Goal: Task Accomplishment & Management: Manage account settings

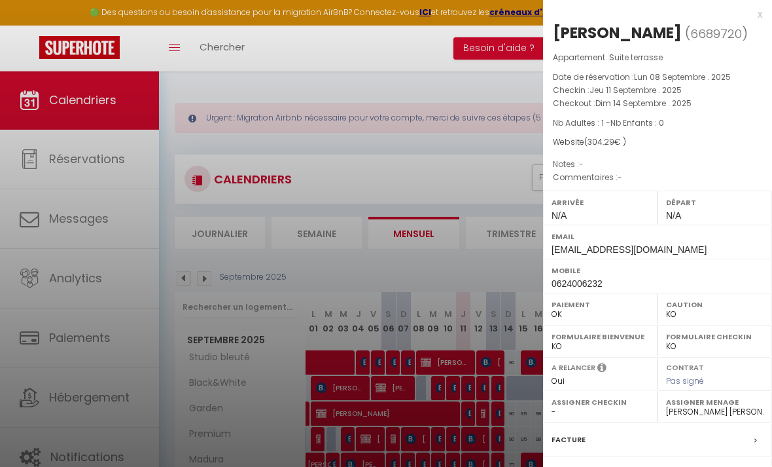
select select "KO"
select select "0"
select select "50748"
click at [761, 14] on div "x" at bounding box center [652, 15] width 219 height 16
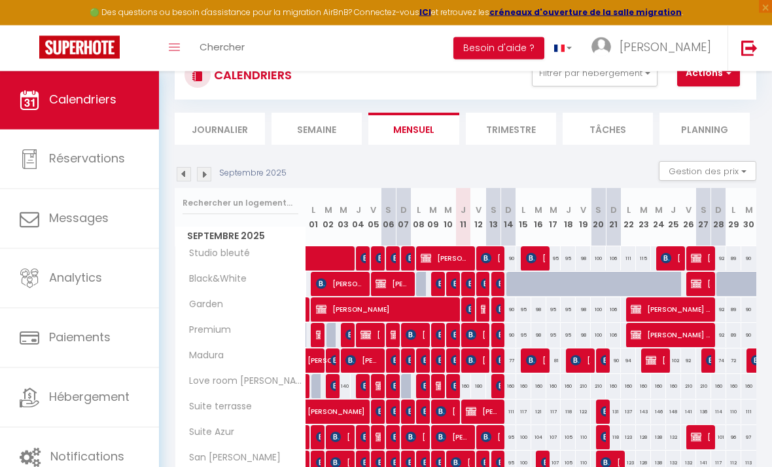
scroll to position [135, 0]
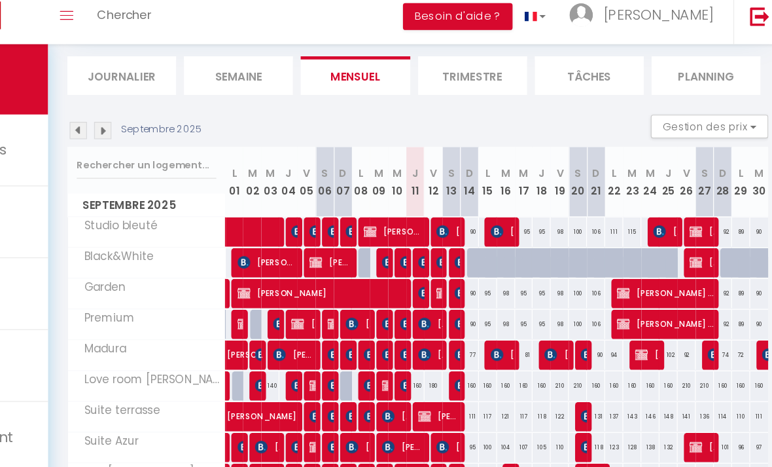
click at [0, 0] on html "🟢 Des questions ou besoin d'assistance pour la migration AirBnB? Connectez-vous…" at bounding box center [386, 98] width 772 height 467
click at [691, 247] on img at bounding box center [696, 252] width 10 height 10
select select
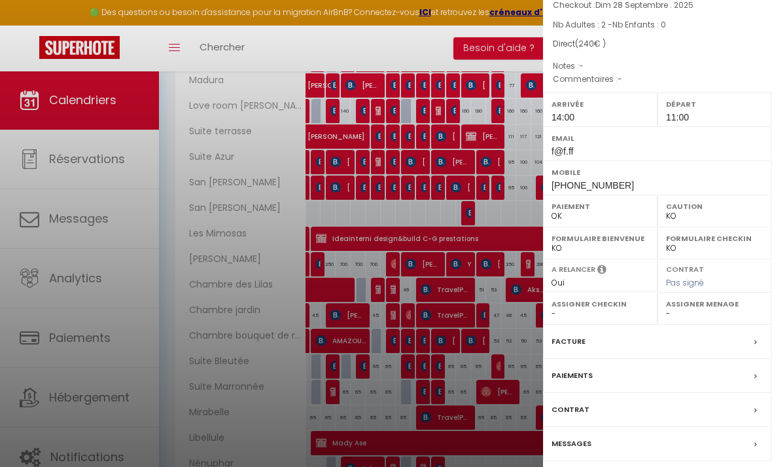
scroll to position [437, 0]
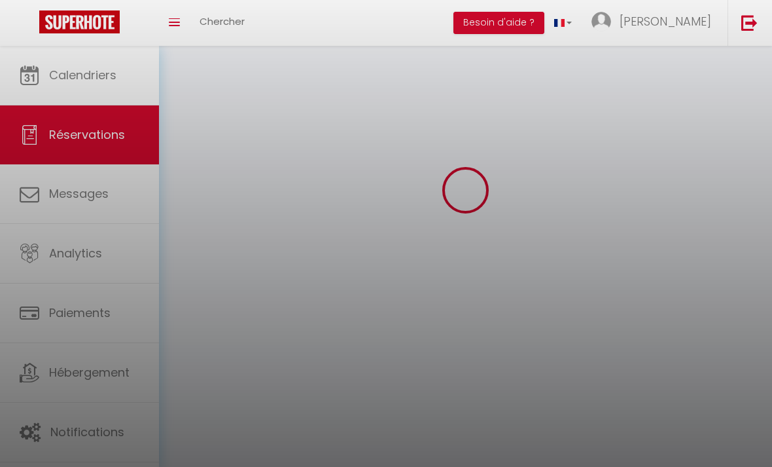
scroll to position [88, 0]
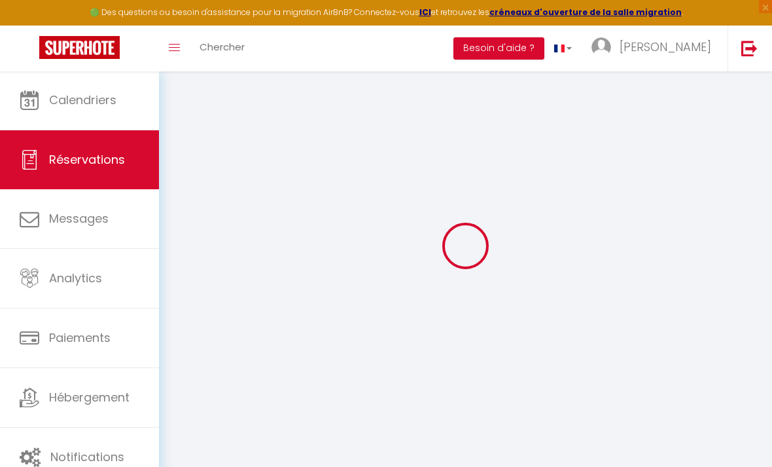
select select
checkbox input "false"
select select
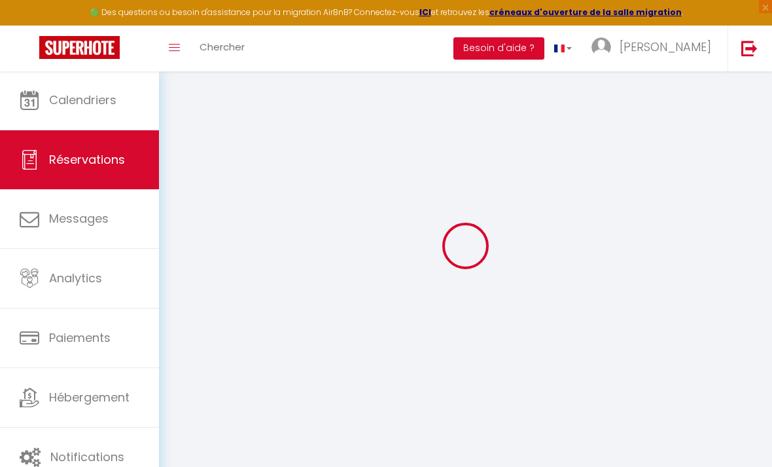
select select
checkbox input "false"
select select
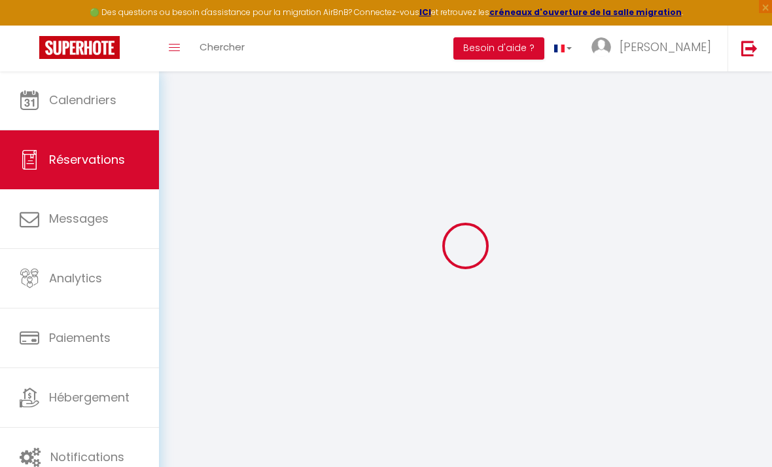
select select
checkbox input "false"
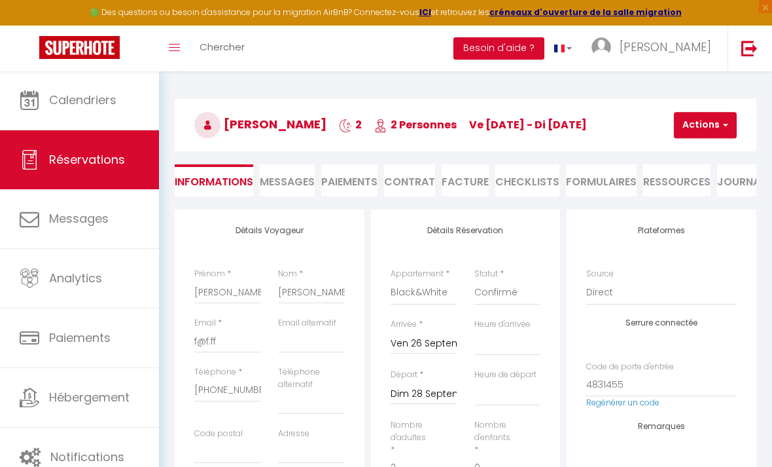
select select
checkbox input "false"
select select
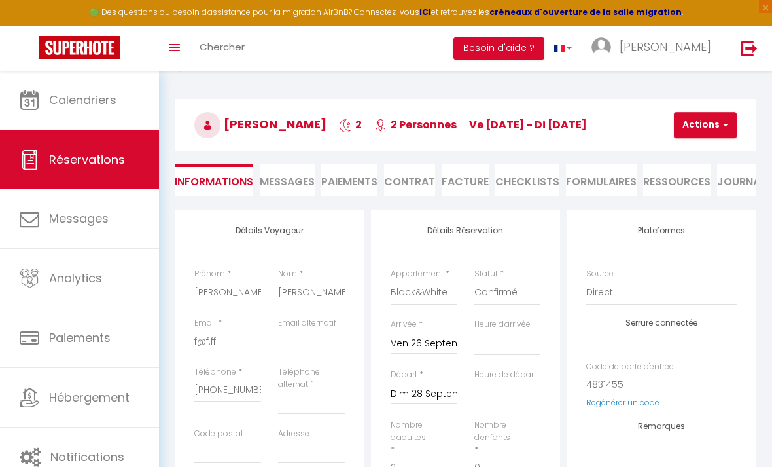
checkbox input "false"
select select "14:00"
select select "11:00"
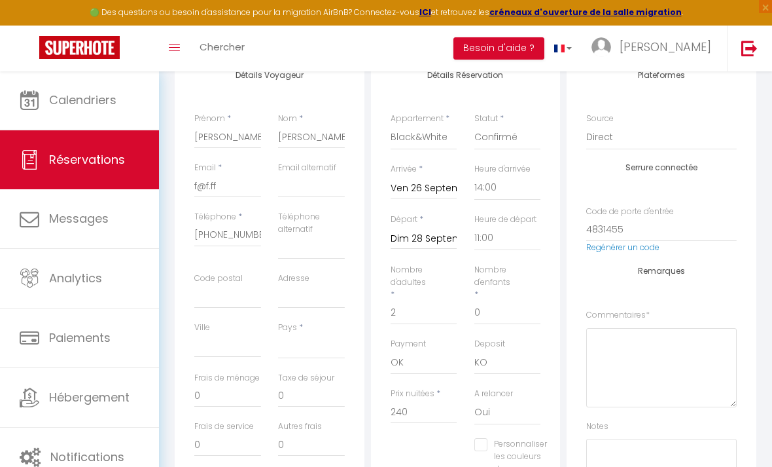
scroll to position [228, 0]
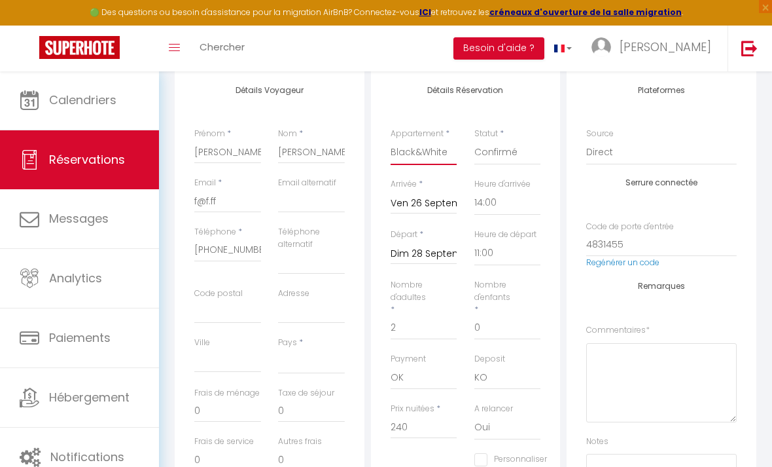
click at [401, 150] on select "Studio bleuté Black&White Garden Premium Madura Love room [GEOGRAPHIC_DATA] [GE…" at bounding box center [424, 152] width 67 height 25
select select "27697"
select select
checkbox input "false"
select select
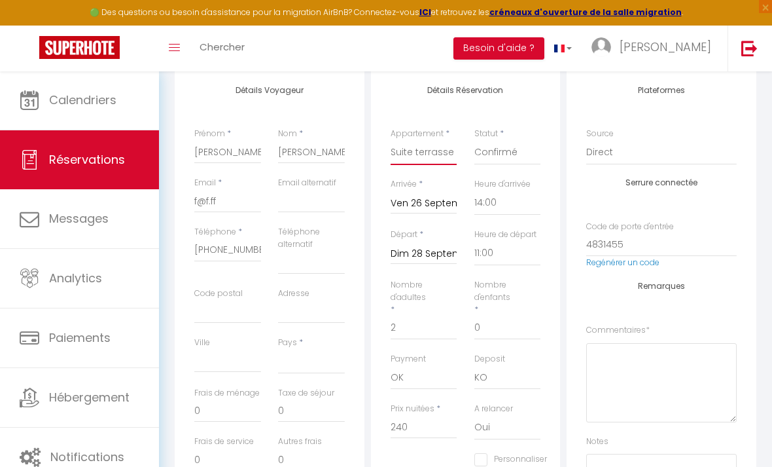
type input "13.84"
type input "277"
checkbox input "false"
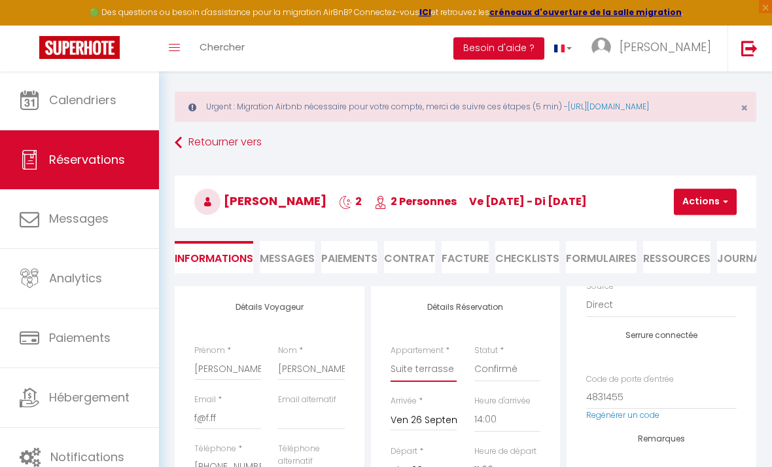
scroll to position [0, 0]
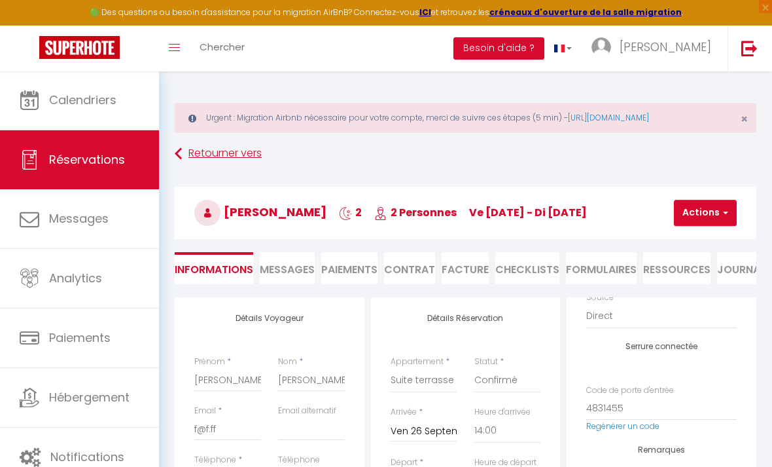
click at [179, 153] on icon at bounding box center [178, 154] width 7 height 24
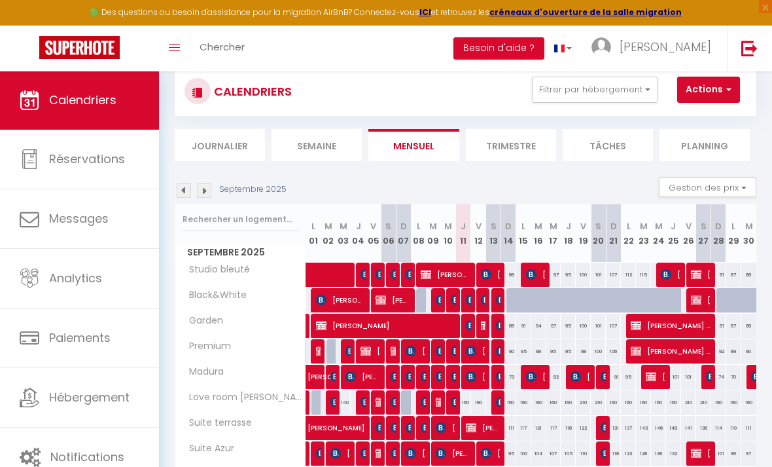
click at [699, 300] on img at bounding box center [696, 299] width 10 height 10
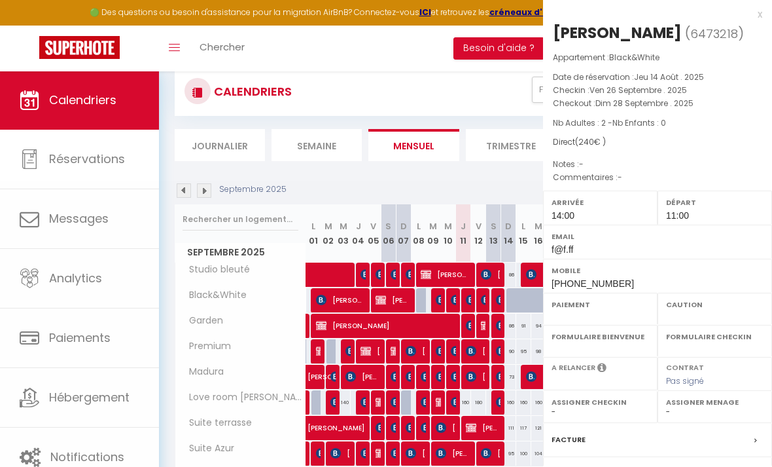
select select "OK"
select select "KO"
select select "0"
select select "1"
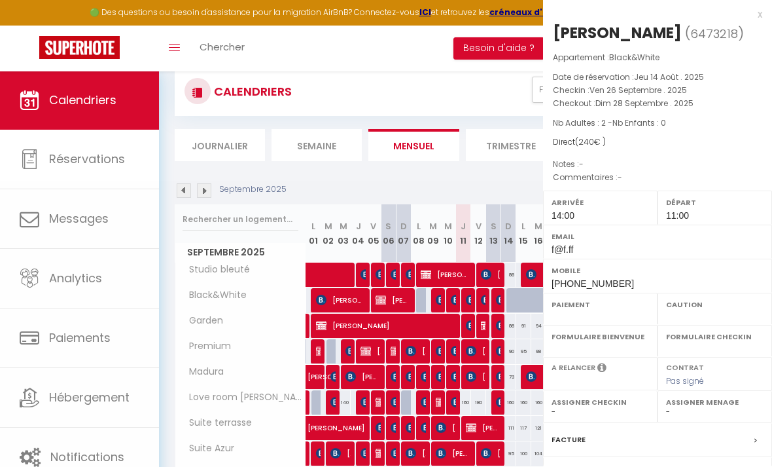
select select
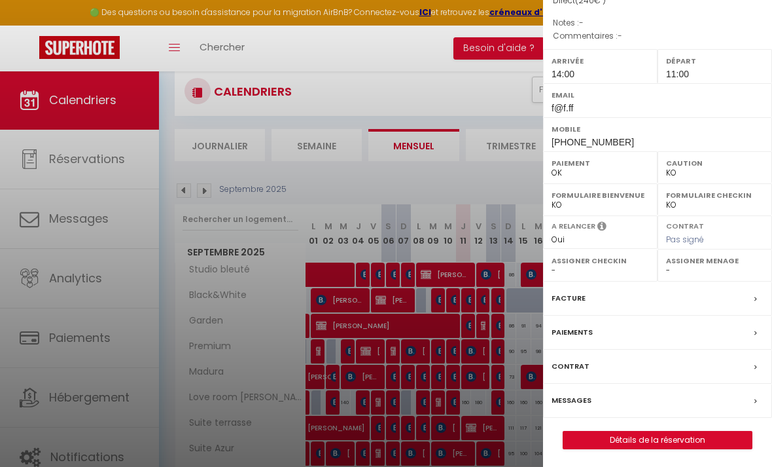
scroll to position [140, 0]
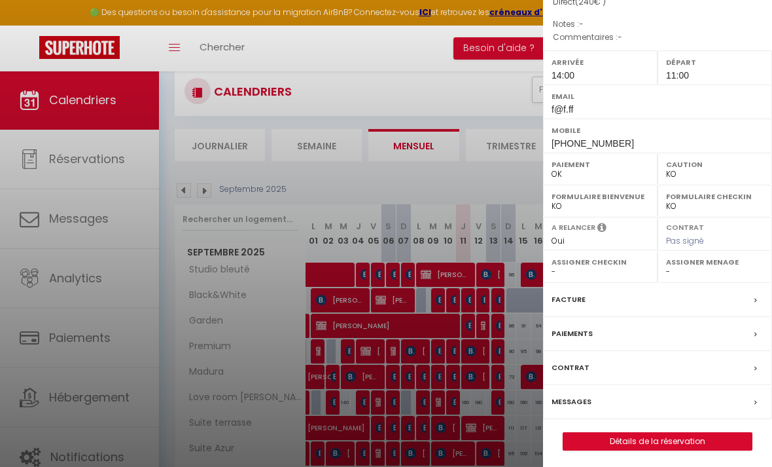
click at [659, 442] on link "Détails de la réservation" at bounding box center [657, 441] width 188 height 17
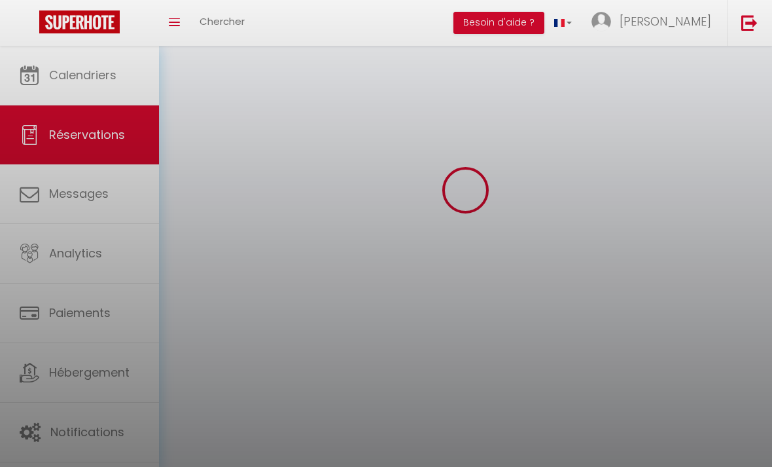
scroll to position [42, 0]
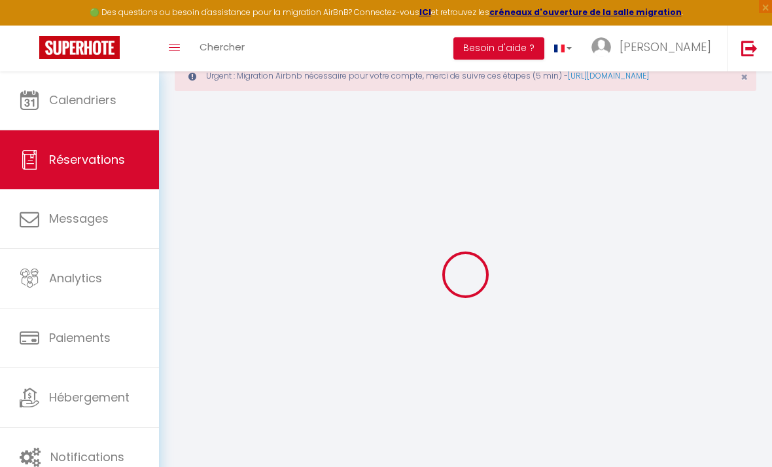
type input "[PERSON_NAME]"
type input "f@f.ff"
type input "[PHONE_NUMBER]"
select select
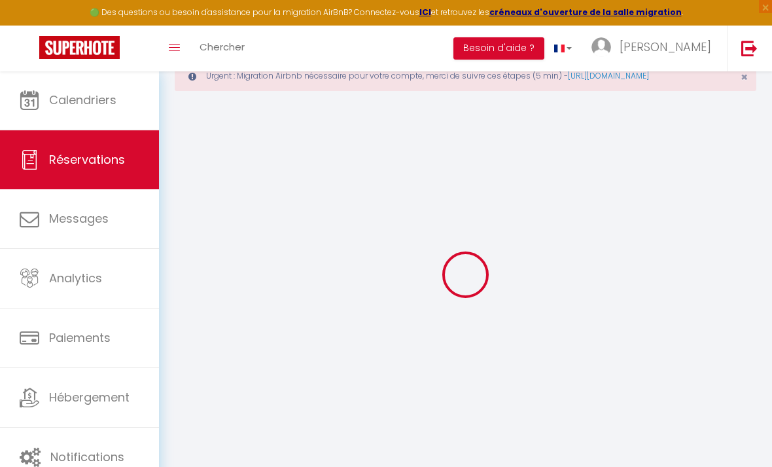
select select "27587"
select select "1"
type input "Ven 26 Septembre 2025"
select select
type input "Dim 28 Septembre 2025"
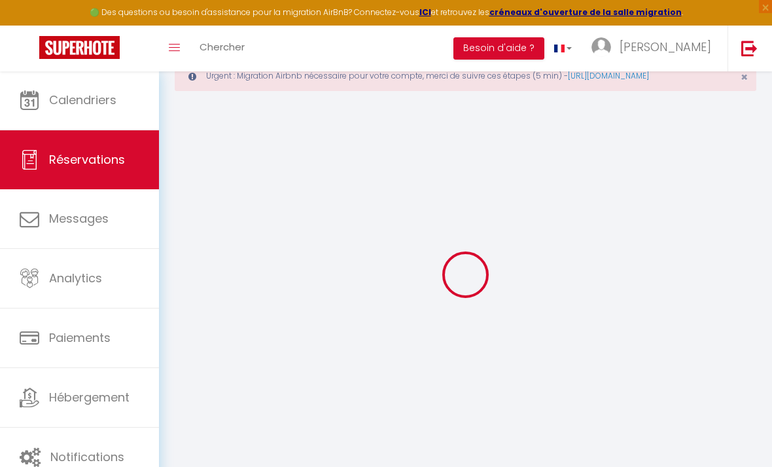
select select
type input "2"
select select "12"
select select
type input "240"
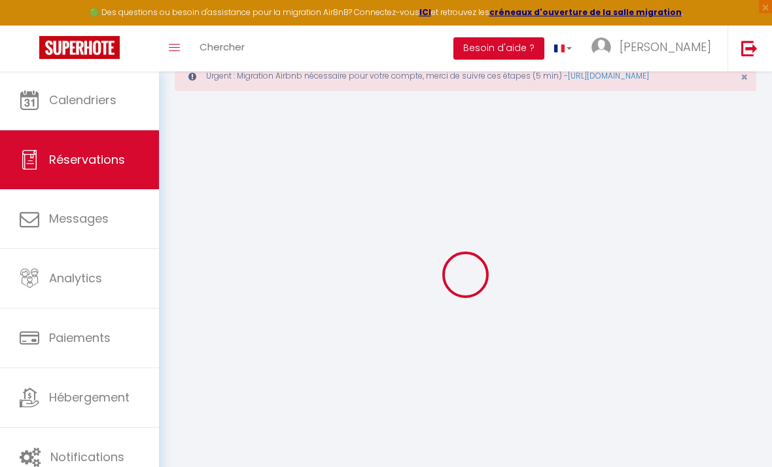
checkbox input "false"
type input "0"
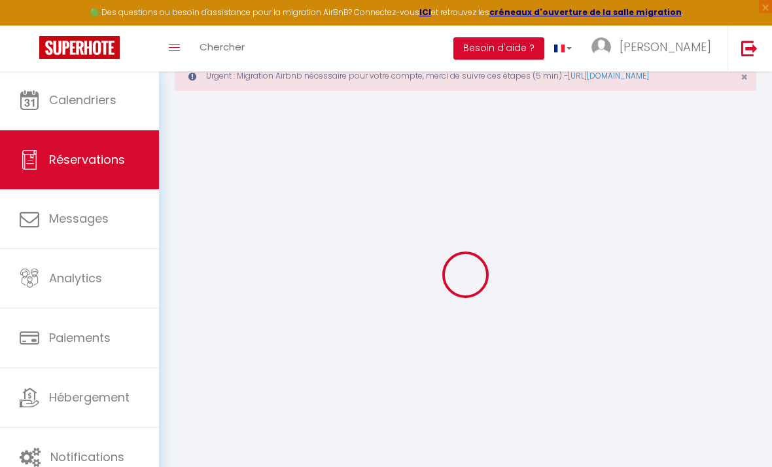
select select
select select "14"
checkbox input "false"
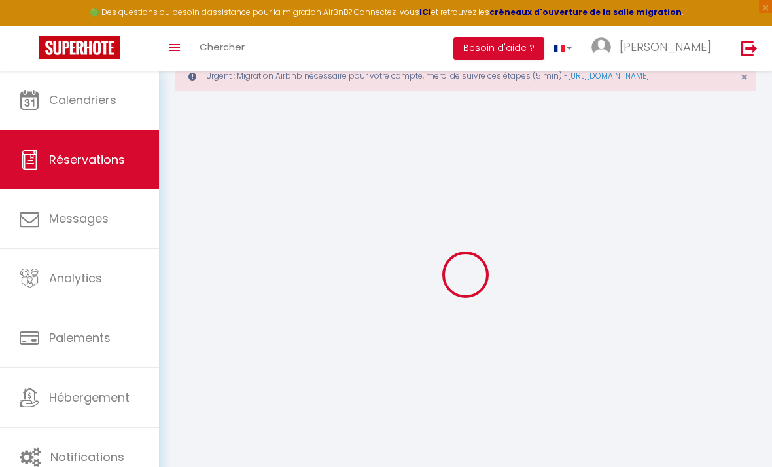
select select
checkbox input "false"
select select
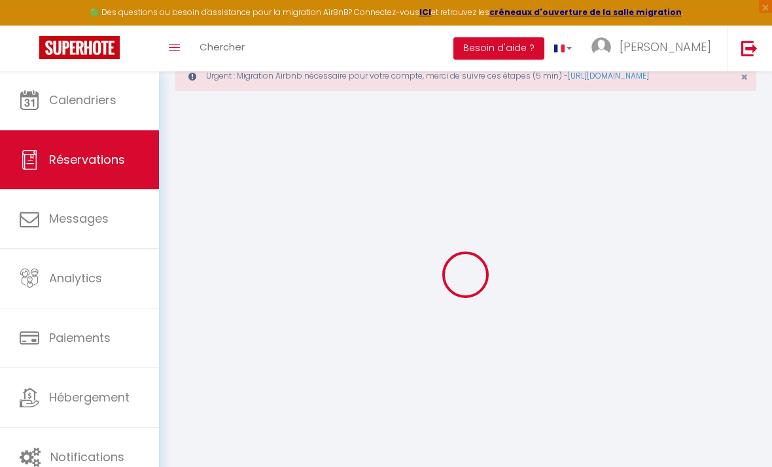
select select
checkbox input "false"
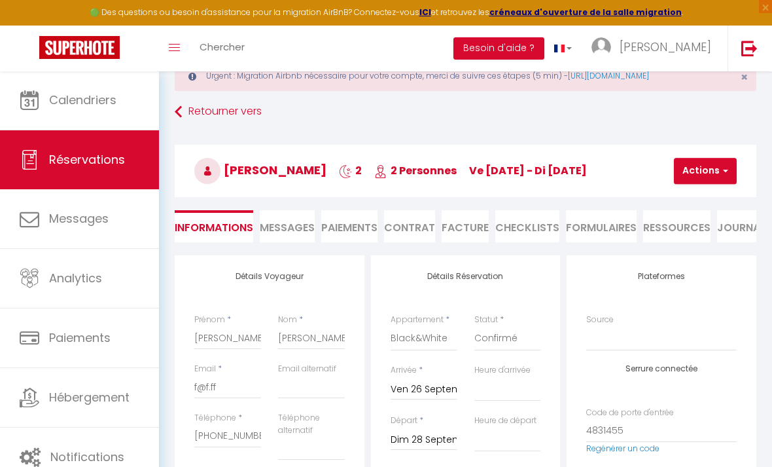
select select
checkbox input "false"
select select
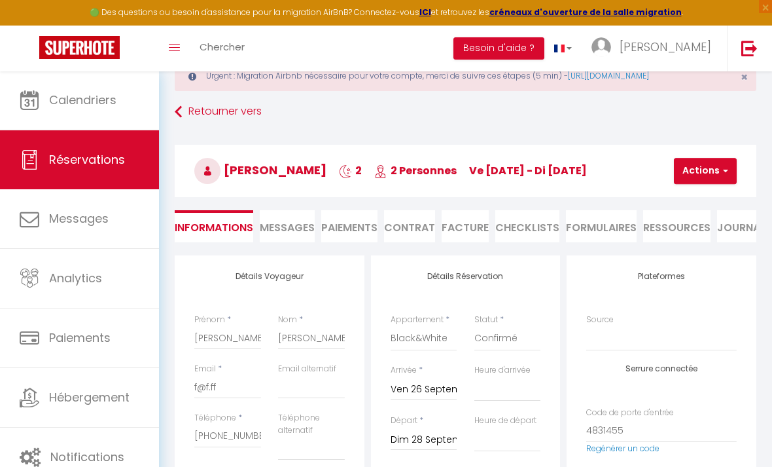
select select "14:00"
select select "11:00"
checkbox input "false"
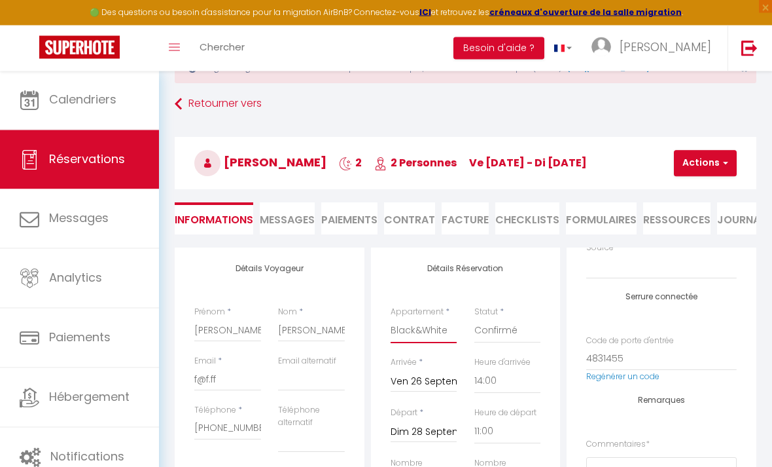
scroll to position [50, 0]
select select "27697"
select select
checkbox input "false"
select select
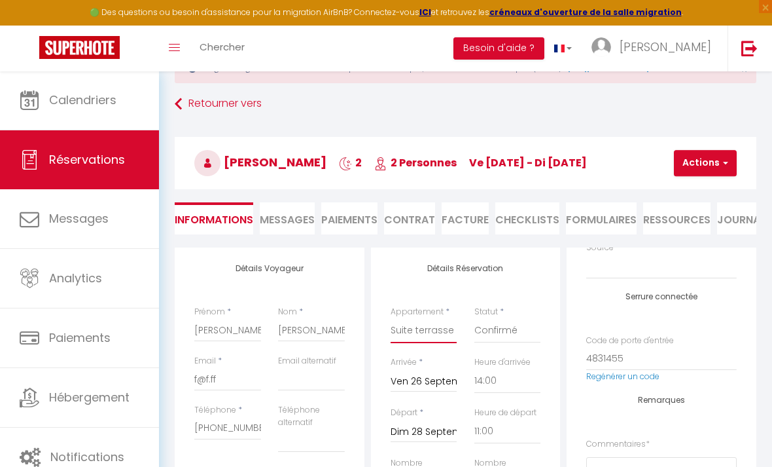
type input "13.84"
type input "277"
checkbox input "false"
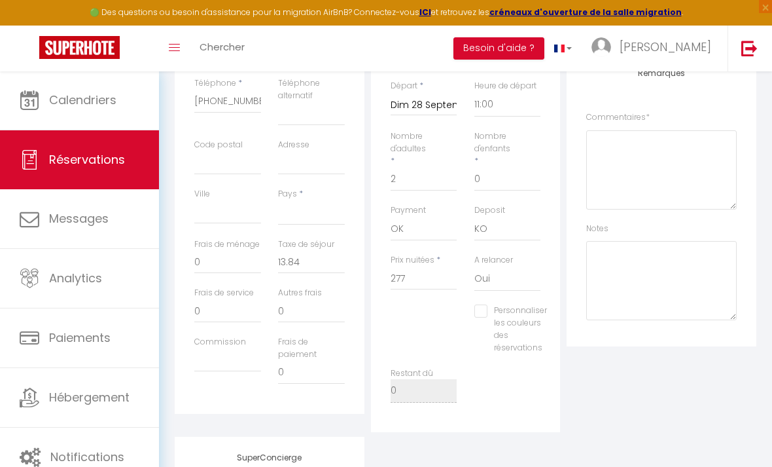
scroll to position [385, 0]
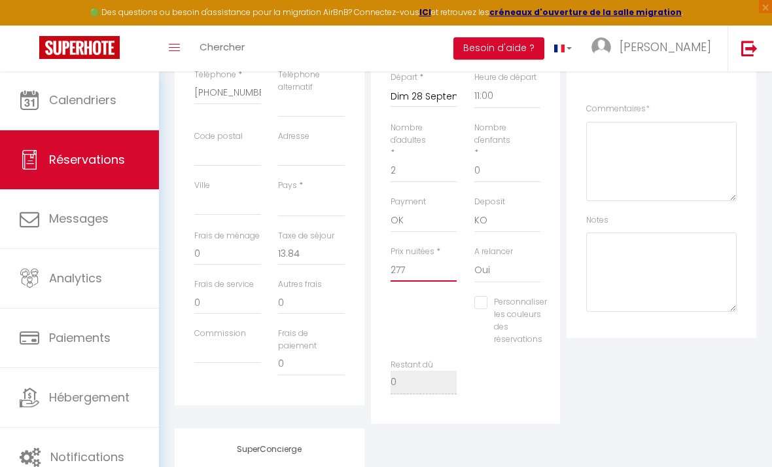
click at [416, 260] on input "277" at bounding box center [424, 270] width 67 height 24
type input "27"
select select
checkbox input "false"
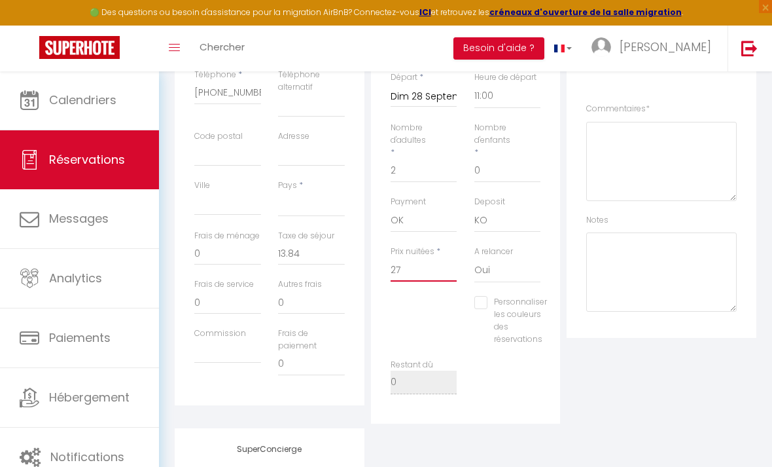
type input "2"
select select
checkbox input "false"
select select
checkbox input "false"
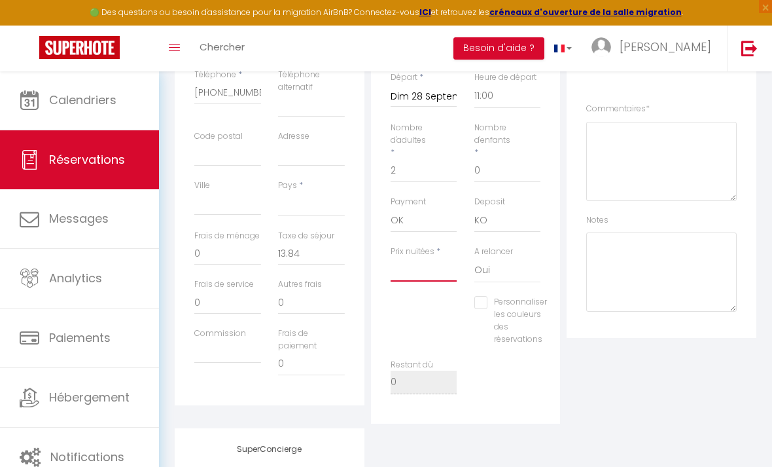
type input "2"
select select
checkbox input "false"
type input "24"
select select
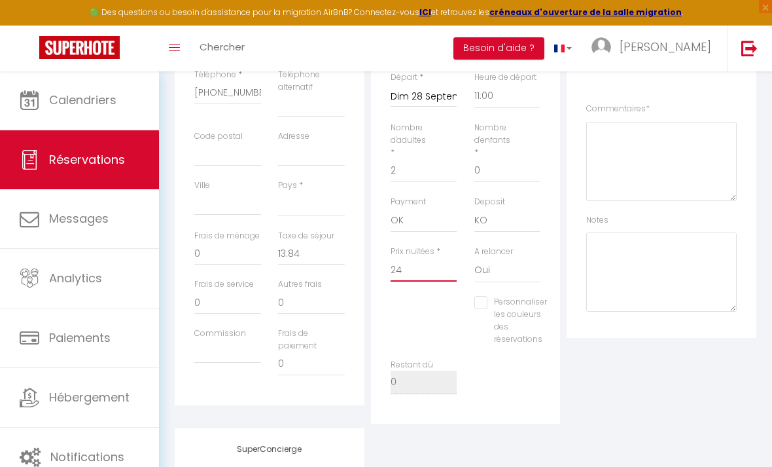
checkbox input "false"
type input "240"
select select
checkbox input "false"
type input "240"
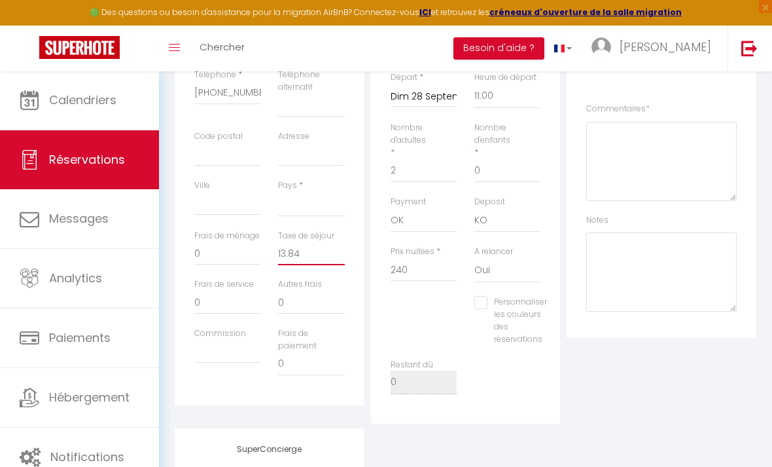
select select
type input "0"
checkbox input "false"
click at [311, 254] on input "0" at bounding box center [311, 253] width 67 height 24
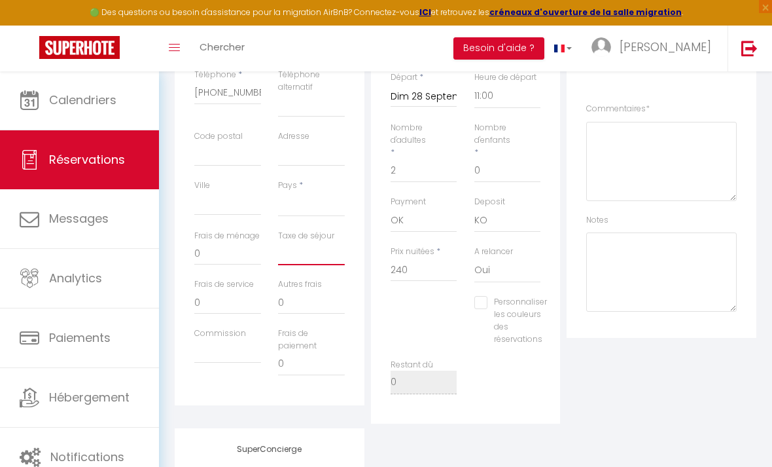
select select
checkbox input "false"
type input "0"
select select
checkbox input "false"
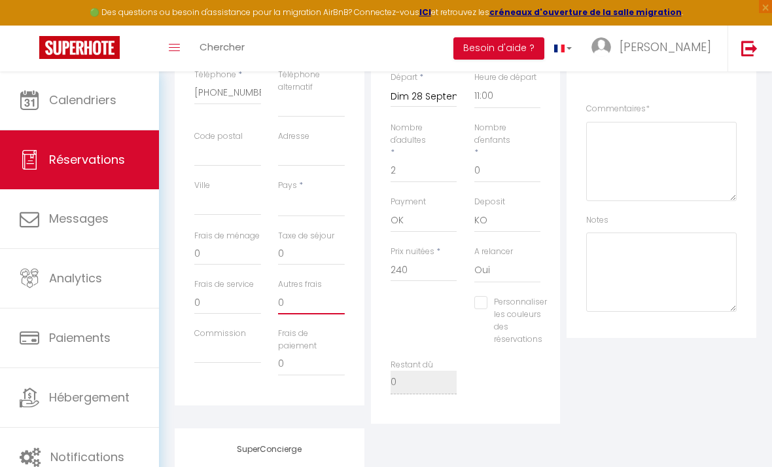
click at [324, 297] on input "0" at bounding box center [311, 303] width 67 height 24
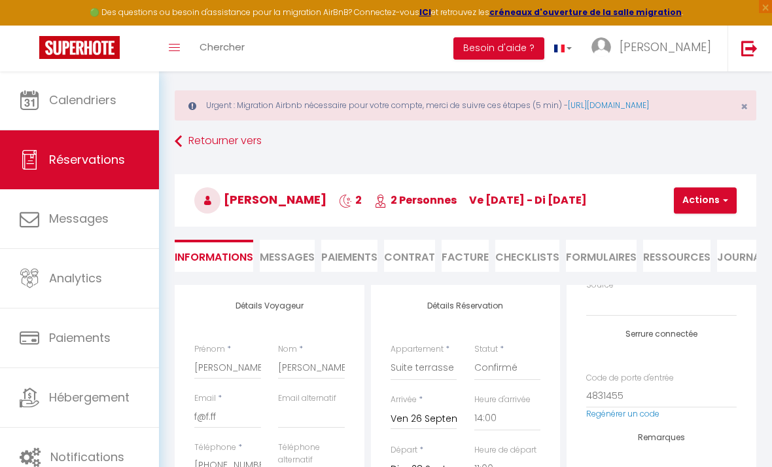
scroll to position [0, 0]
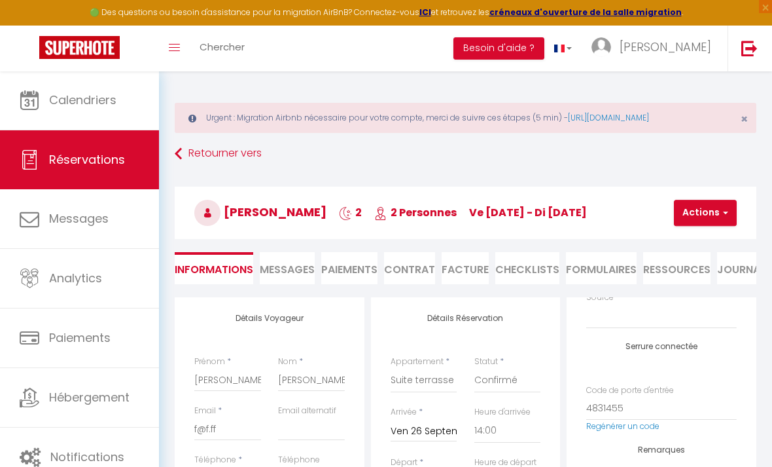
click at [709, 203] on button "Actions" at bounding box center [705, 213] width 63 height 26
click at [689, 240] on link "Enregistrer" at bounding box center [716, 241] width 103 height 17
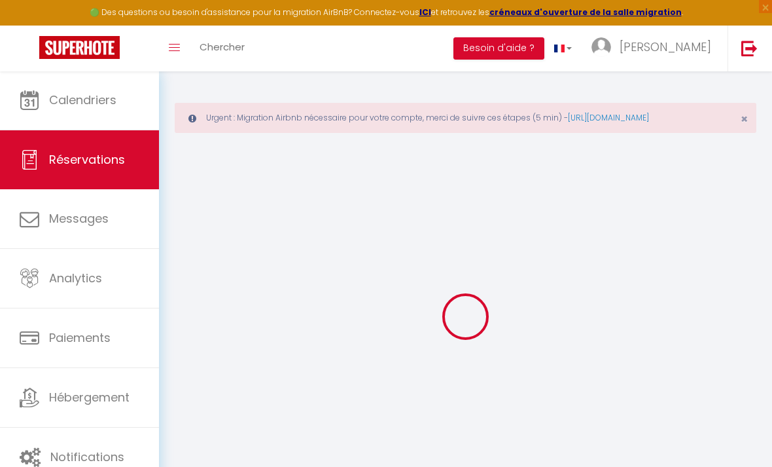
select select "not_cancelled"
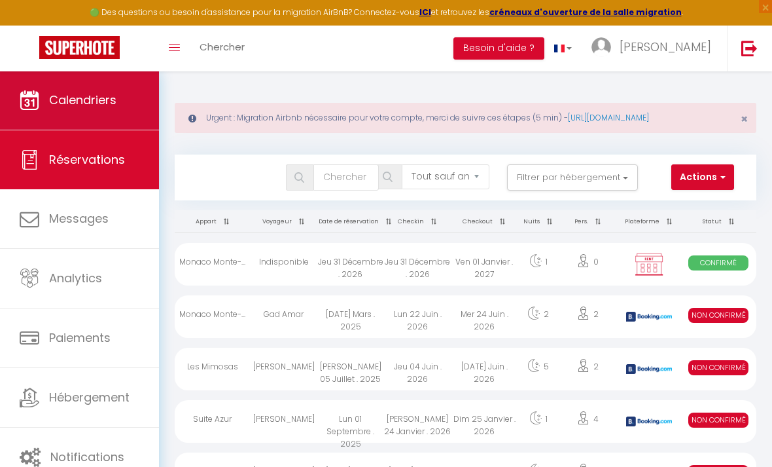
click at [90, 122] on link "Calendriers" at bounding box center [79, 100] width 159 height 59
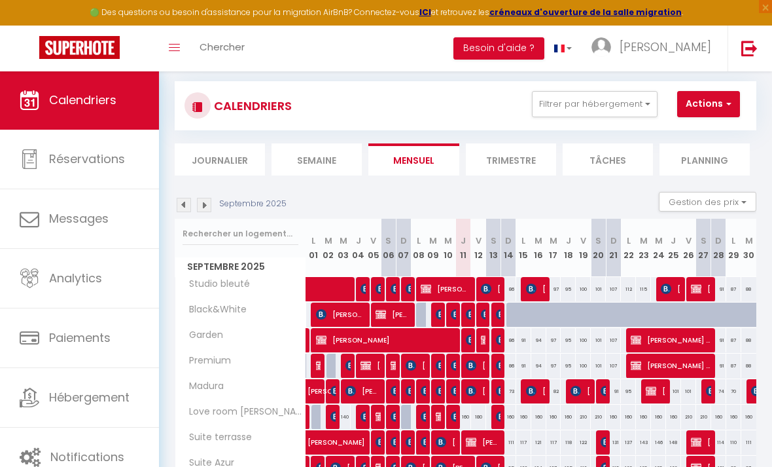
click at [708, 109] on button "Actions" at bounding box center [708, 104] width 63 height 26
click at [696, 139] on link "Nouvelle réservation" at bounding box center [714, 134] width 114 height 20
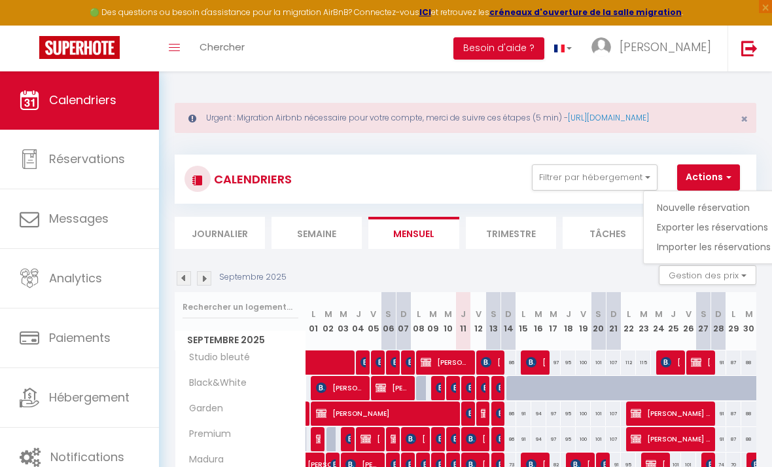
select select
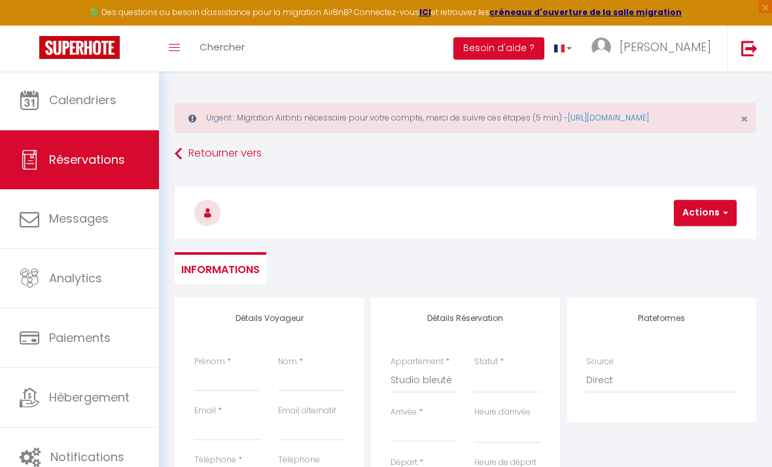
select select
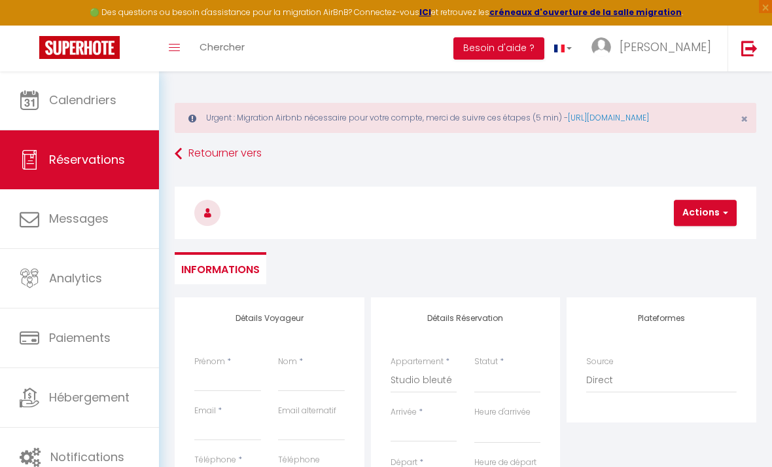
select select
checkbox input "false"
select select
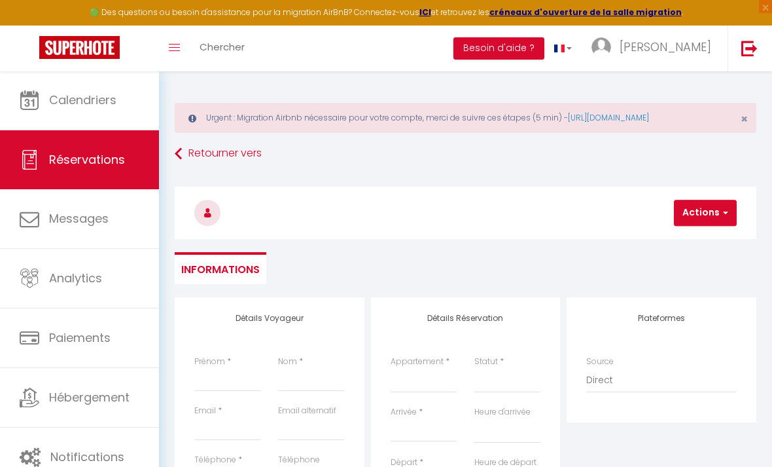
select select
checkbox input "false"
select select
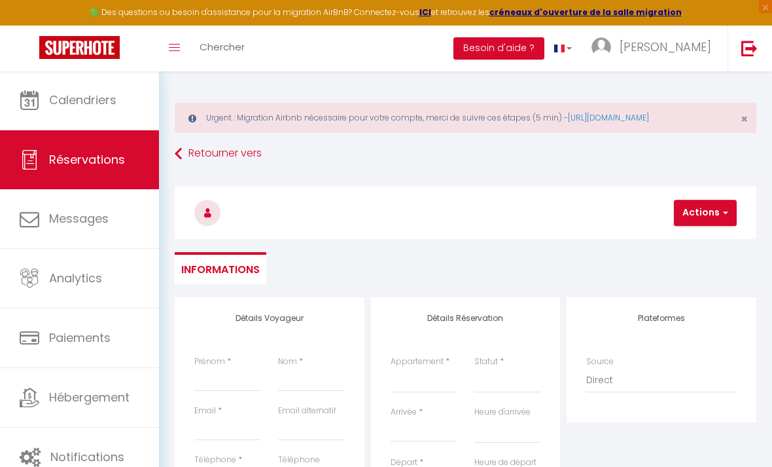
select select
click at [220, 383] on input "Prénom" at bounding box center [227, 380] width 67 height 24
type input "A"
select select
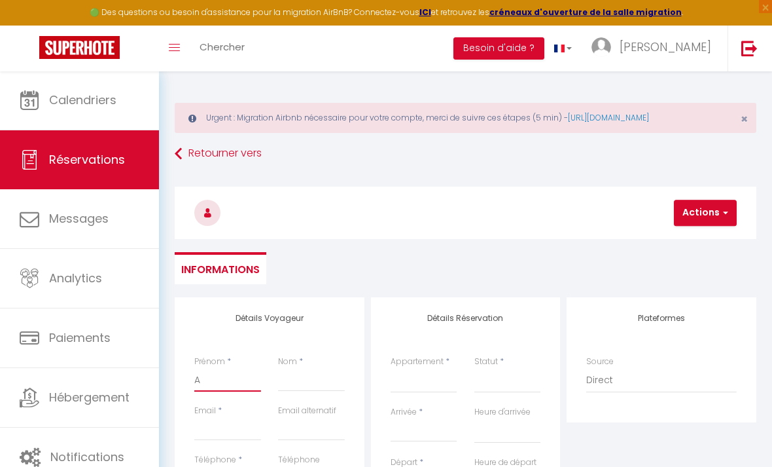
select select
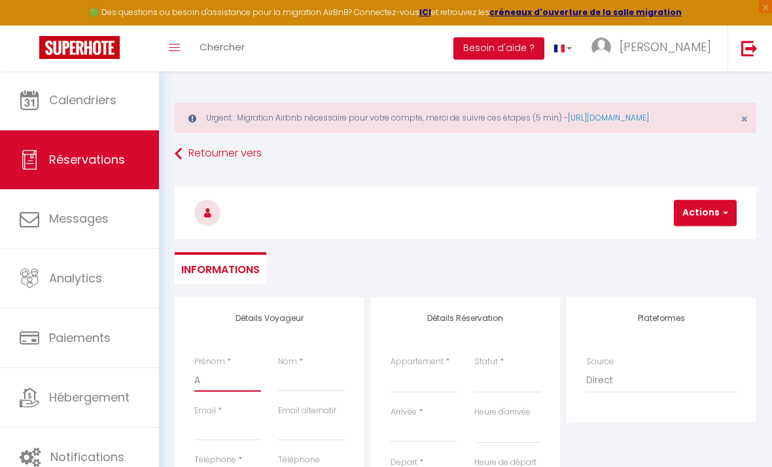
checkbox input "false"
type input "An"
select select
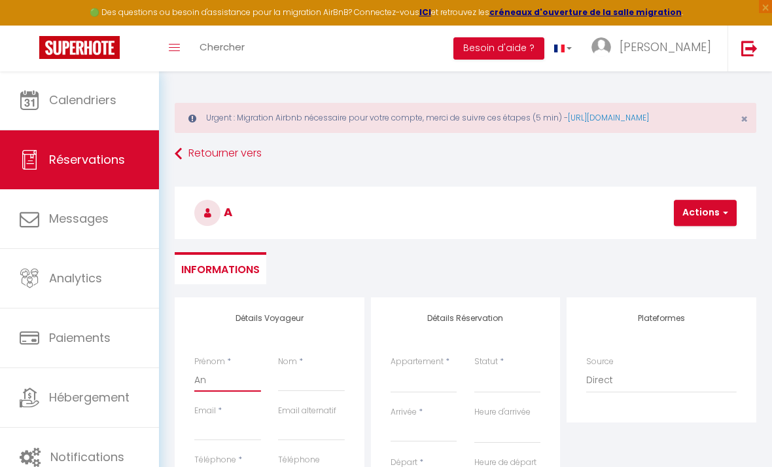
select select
checkbox input "false"
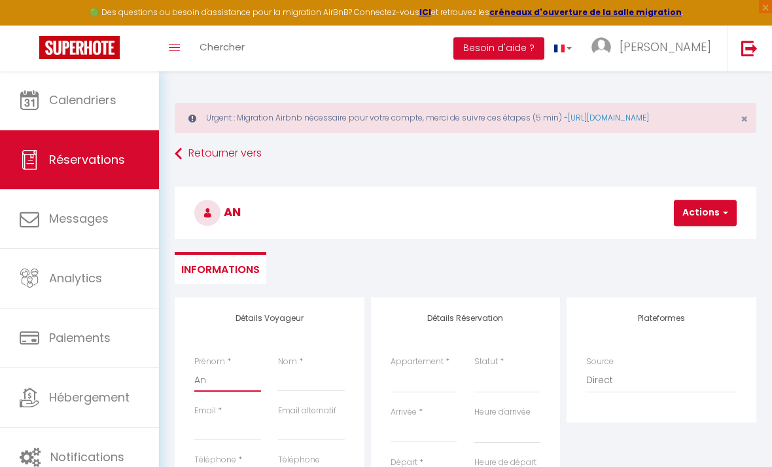
type input "Ang"
select select
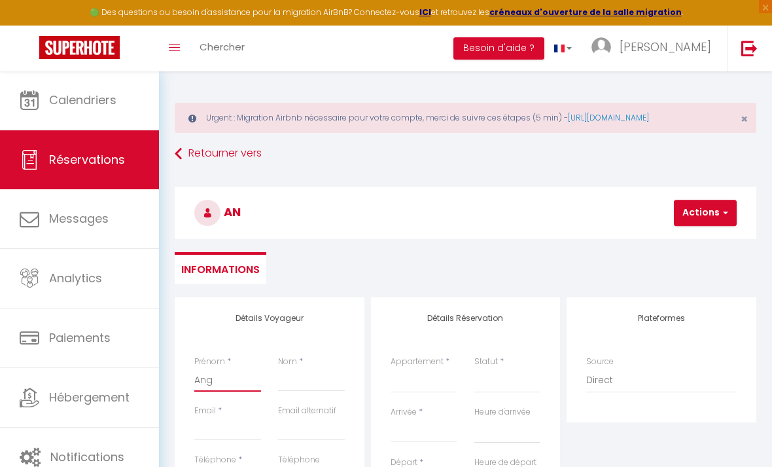
select select
checkbox input "false"
type input "Ange"
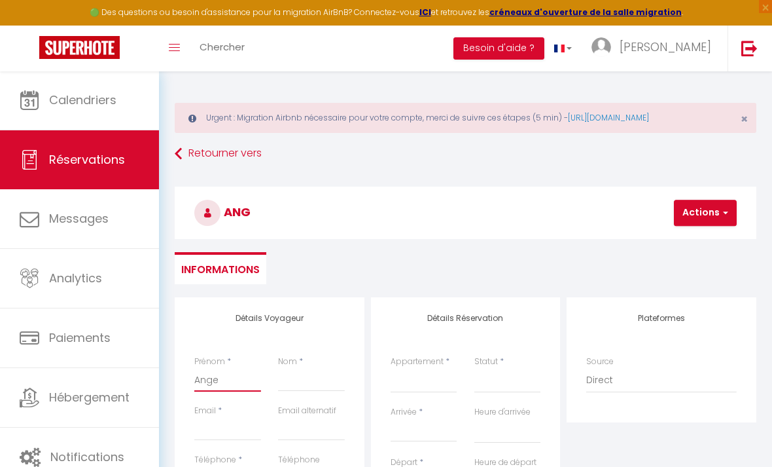
select select
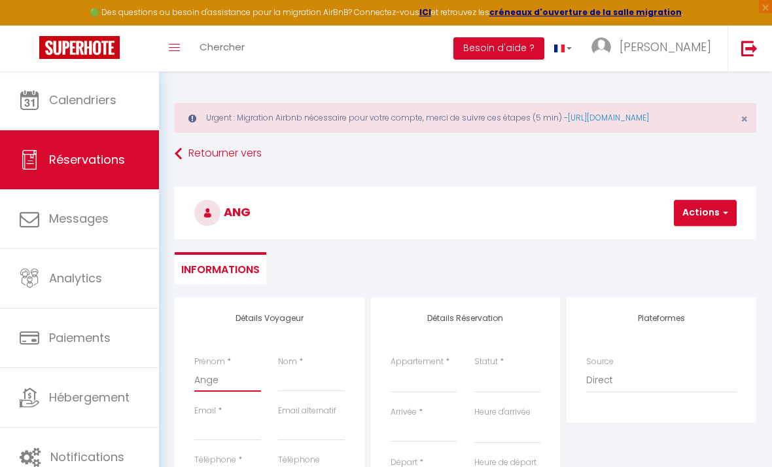
select select
checkbox input "false"
type input "Ange"
click at [297, 388] on input "Nom" at bounding box center [311, 380] width 67 height 24
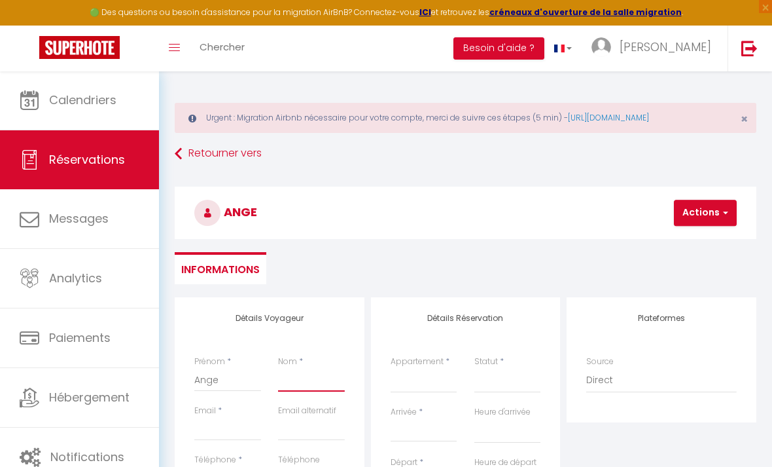
type input "M"
select select
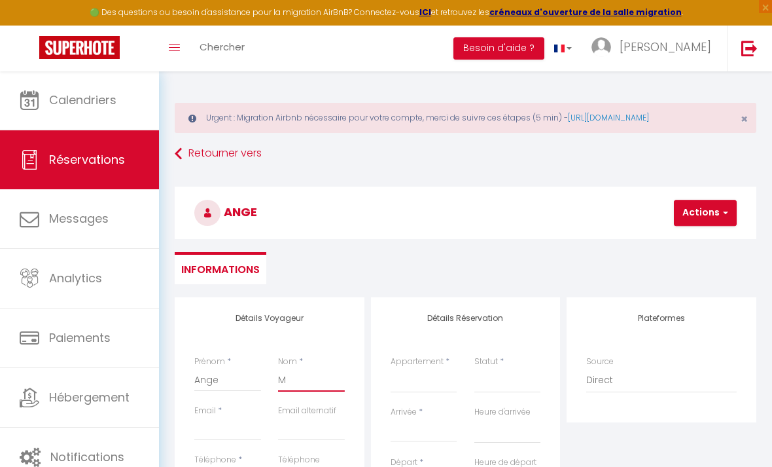
select select
checkbox input "false"
type input "Mu"
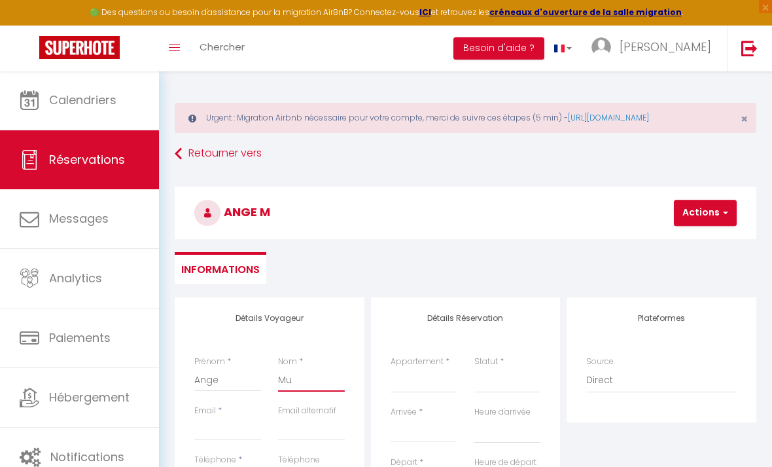
select select
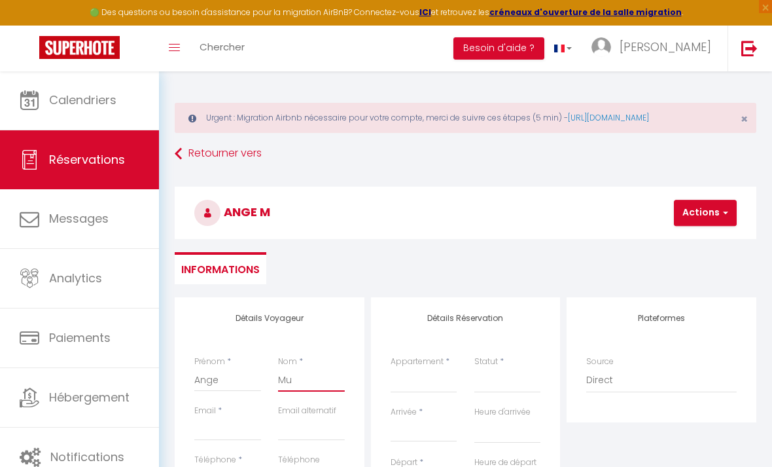
select select
checkbox input "false"
type input "Mun"
select select
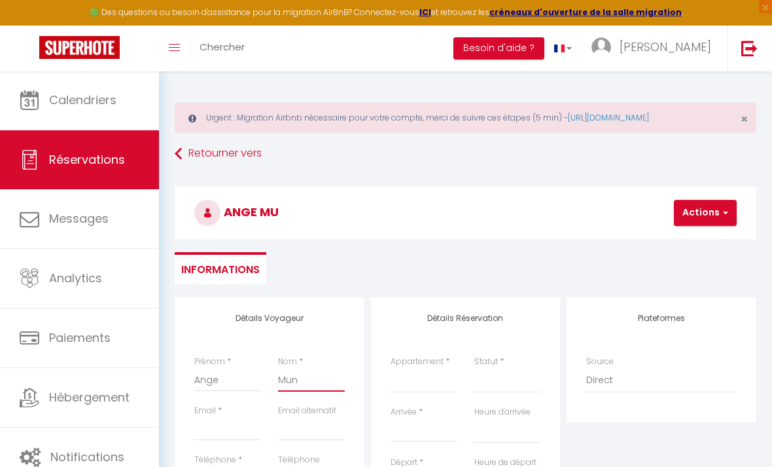
select select
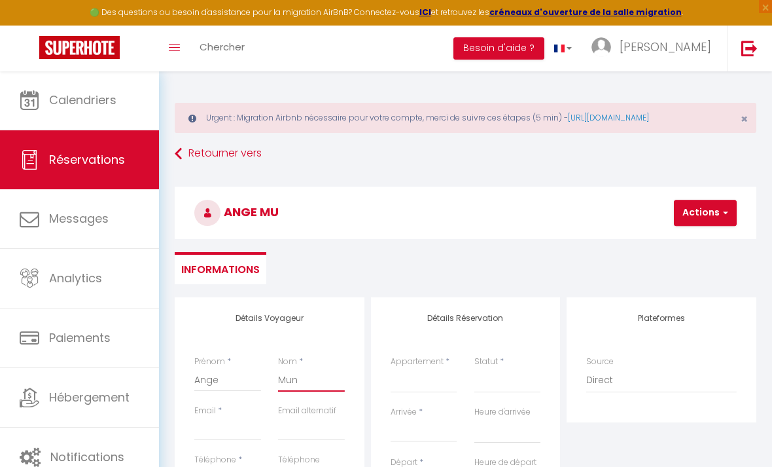
select select
checkbox input "false"
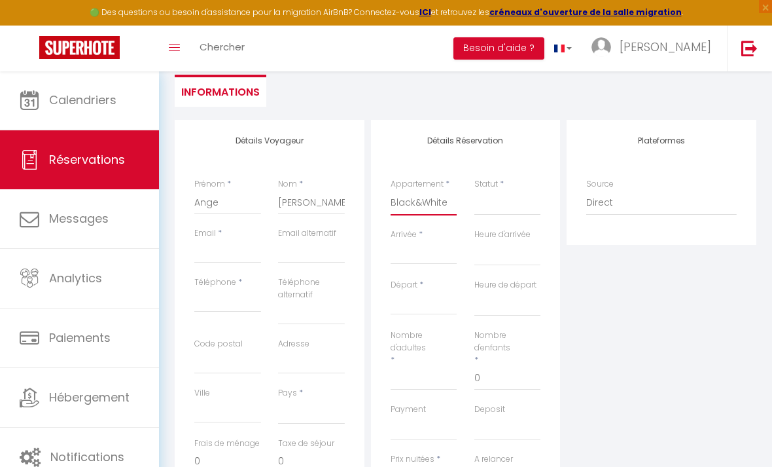
scroll to position [203, 0]
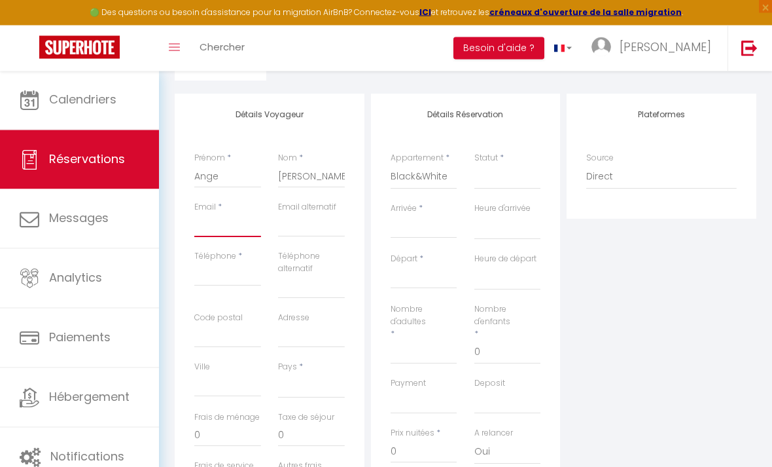
click at [209, 221] on input "Email client" at bounding box center [227, 226] width 67 height 24
click at [213, 281] on input "Téléphone" at bounding box center [227, 275] width 67 height 24
click at [428, 225] on input "Arrivée" at bounding box center [424, 227] width 67 height 17
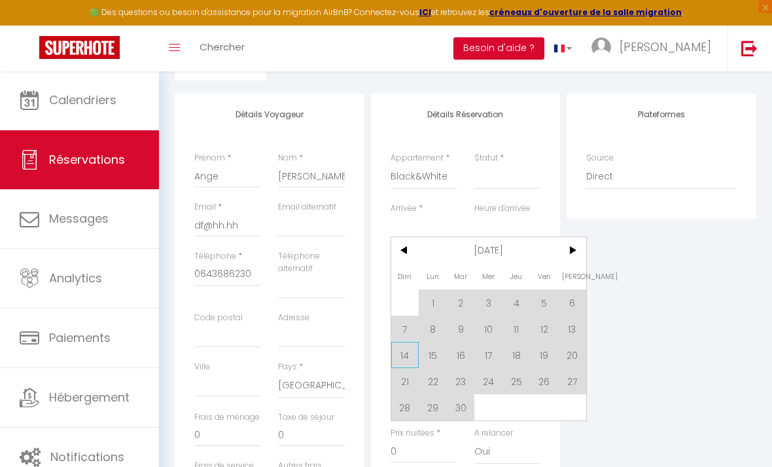
click at [404, 358] on span "14" at bounding box center [405, 355] width 28 height 26
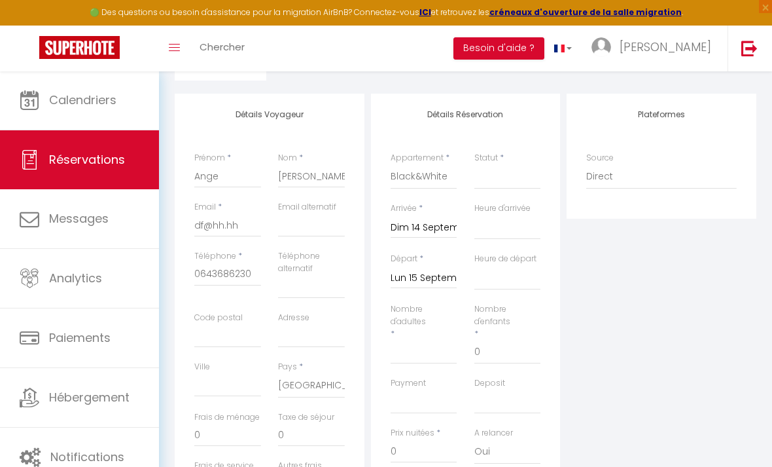
click at [431, 281] on input "Lun 15 Septembre 2025" at bounding box center [424, 278] width 67 height 17
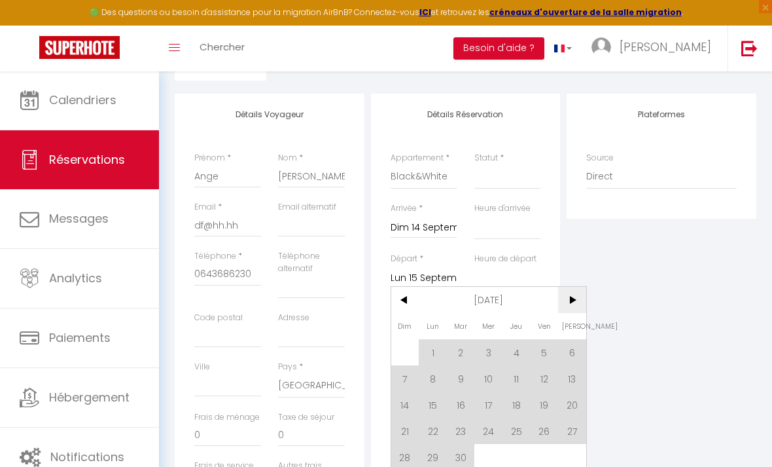
click at [574, 297] on span ">" at bounding box center [572, 300] width 28 height 26
click at [431, 465] on span "27" at bounding box center [433, 457] width 28 height 26
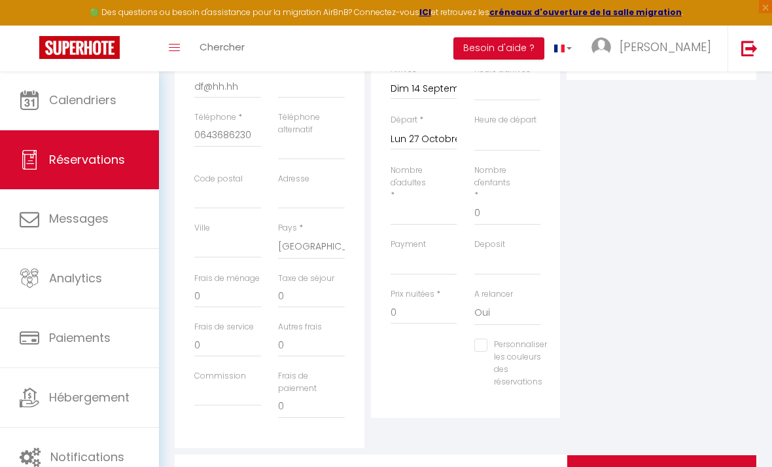
scroll to position [346, 0]
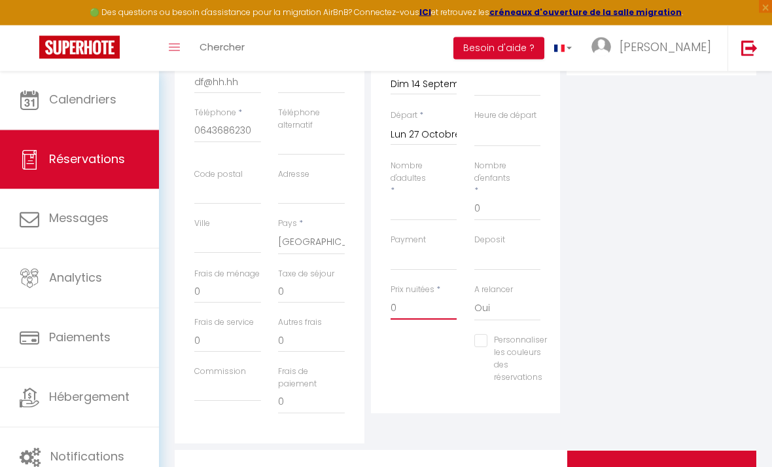
click at [415, 296] on input "0" at bounding box center [424, 308] width 67 height 24
click at [414, 302] on input "0" at bounding box center [424, 308] width 67 height 24
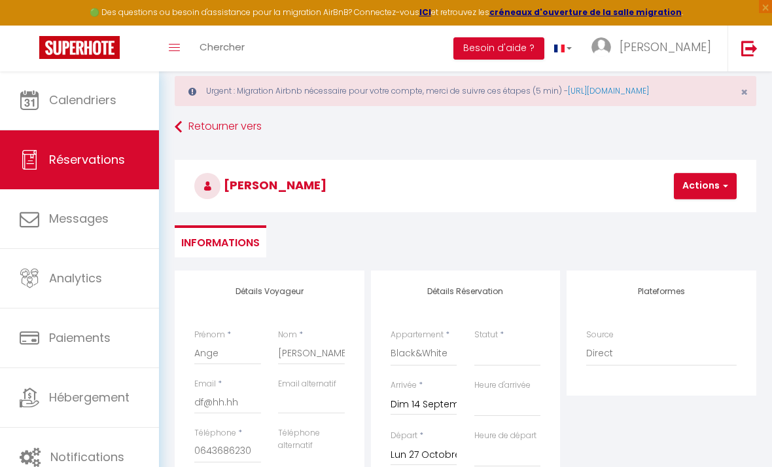
scroll to position [0, 0]
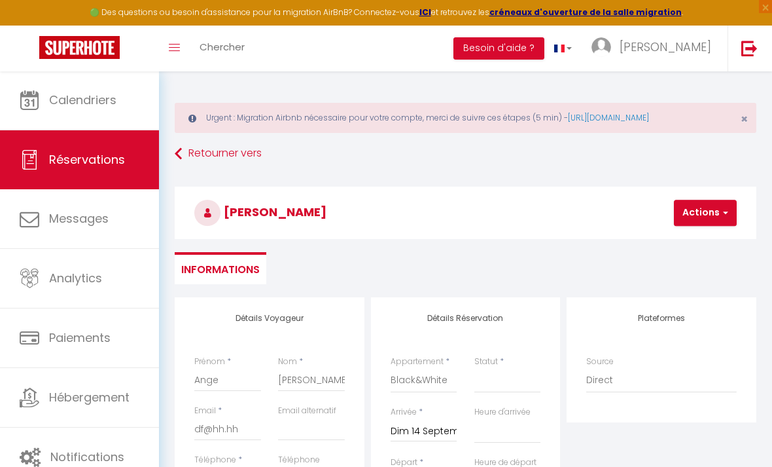
click at [696, 212] on button "Actions" at bounding box center [705, 213] width 63 height 26
click at [683, 240] on link "Enregistrer" at bounding box center [716, 241] width 103 height 17
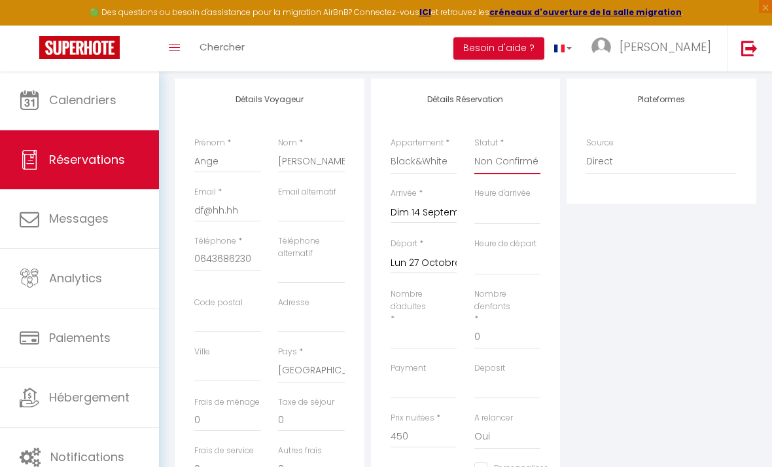
scroll to position [221, 0]
click at [413, 326] on input "Nombre d'adultes" at bounding box center [424, 335] width 67 height 24
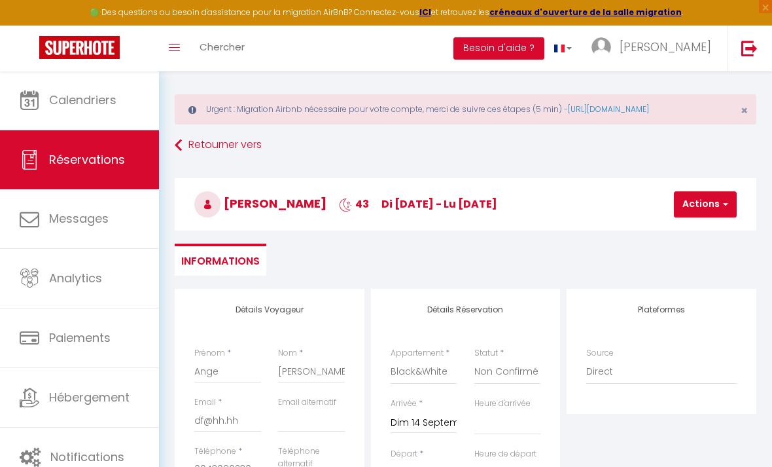
scroll to position [0, 0]
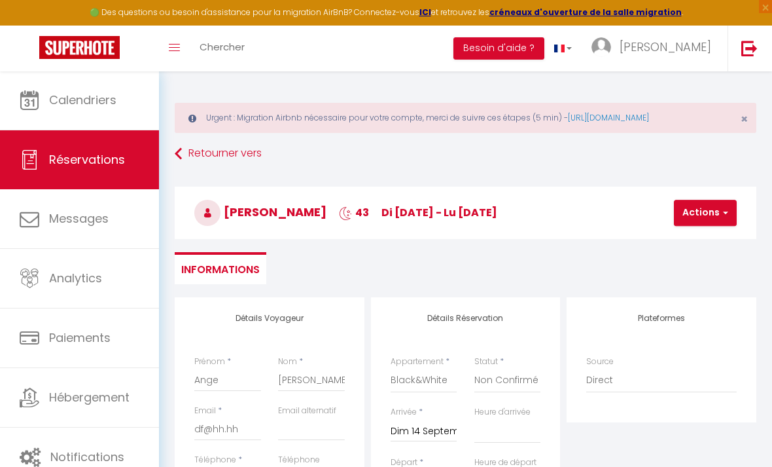
click at [703, 218] on button "Actions" at bounding box center [705, 213] width 63 height 26
click at [691, 248] on link "Enregistrer" at bounding box center [716, 241] width 103 height 17
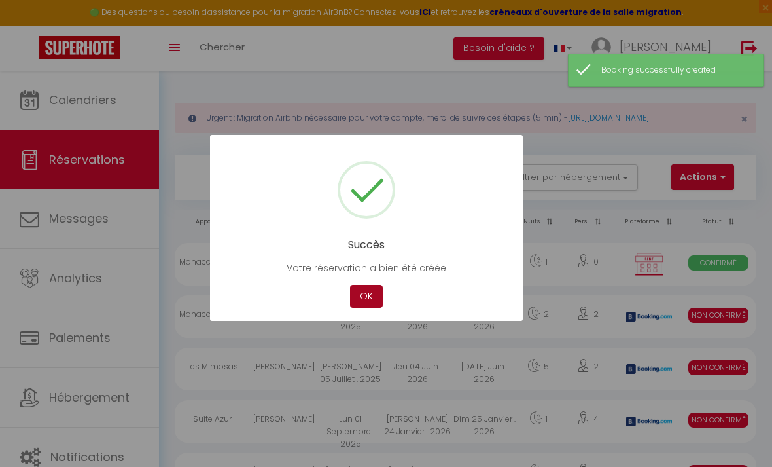
click at [365, 294] on button "OK" at bounding box center [366, 296] width 33 height 23
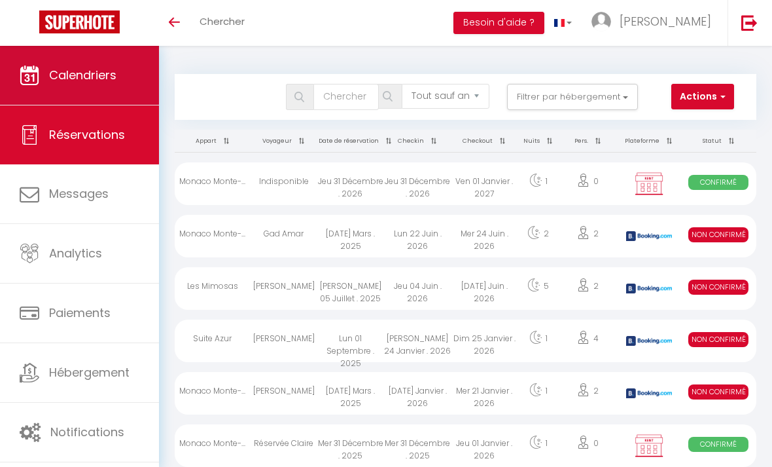
click at [103, 90] on link "Calendriers" at bounding box center [79, 75] width 159 height 59
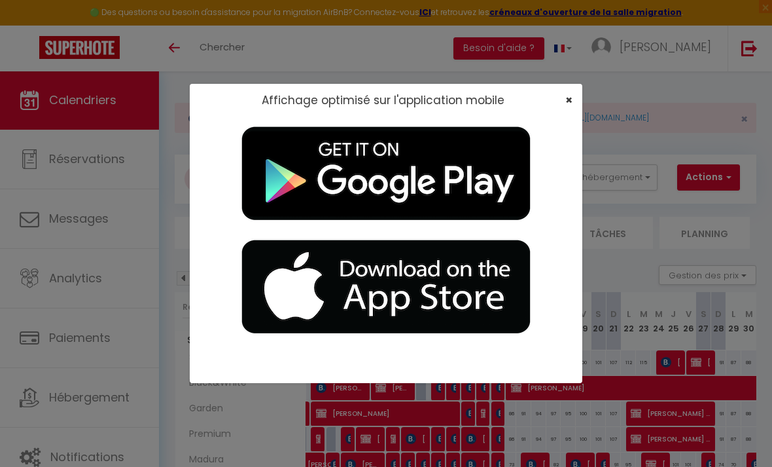
click at [571, 108] on span "×" at bounding box center [568, 100] width 7 height 16
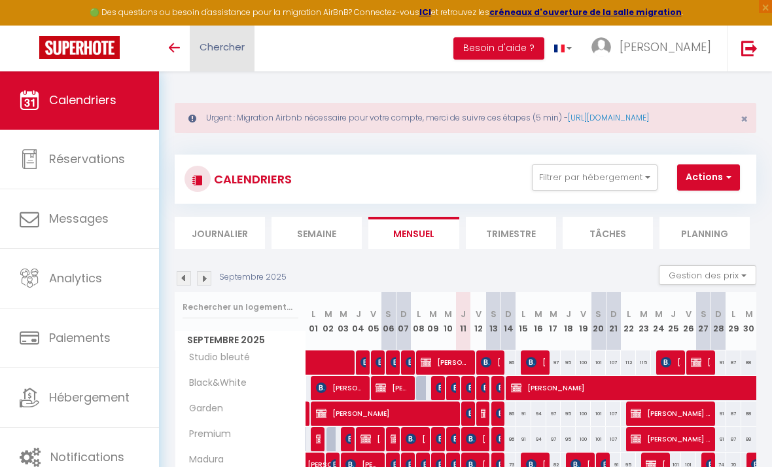
click at [222, 57] on link "Chercher" at bounding box center [222, 49] width 65 height 46
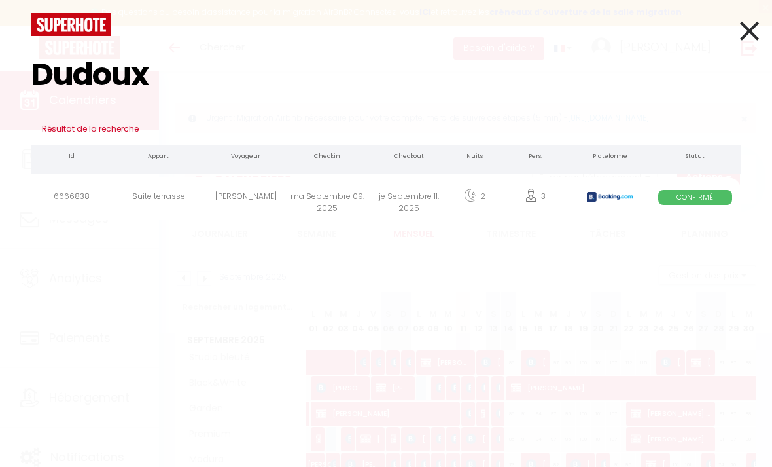
type input "Dudoux"
click at [749, 32] on icon at bounding box center [749, 30] width 19 height 33
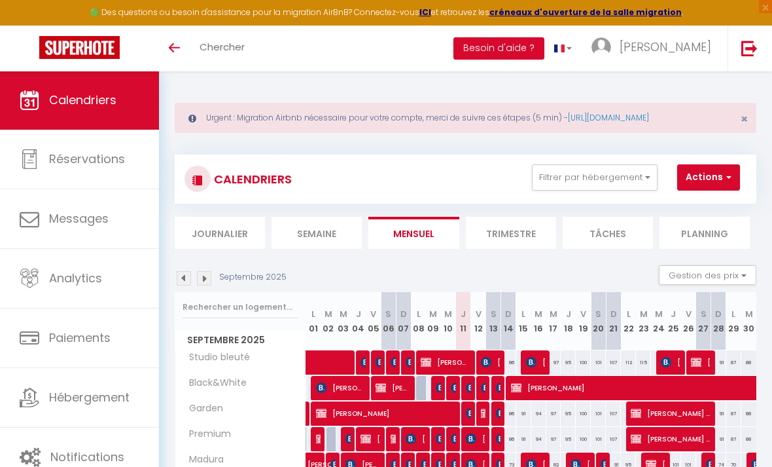
click at [454, 389] on img at bounding box center [456, 387] width 10 height 10
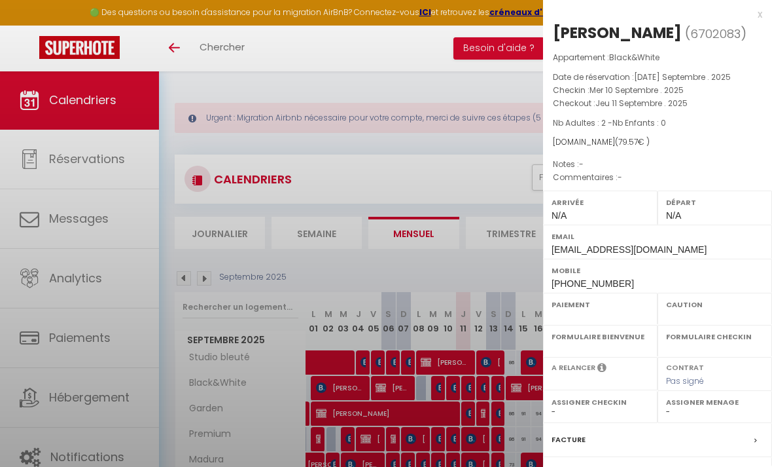
select select "OK"
select select "KO"
select select "0"
select select "1"
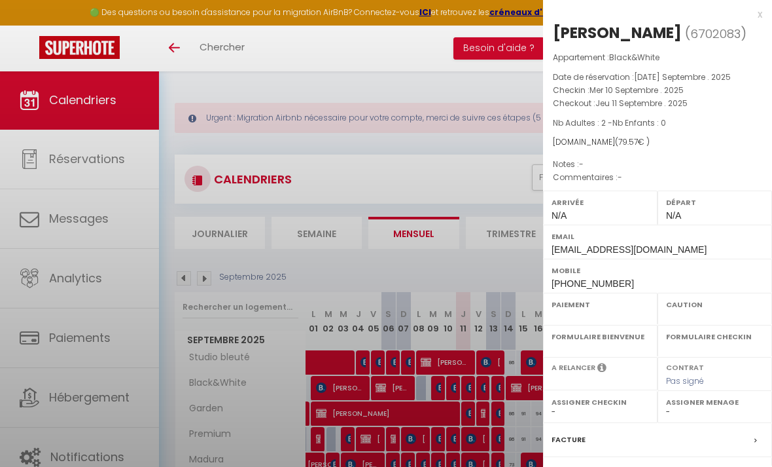
select select
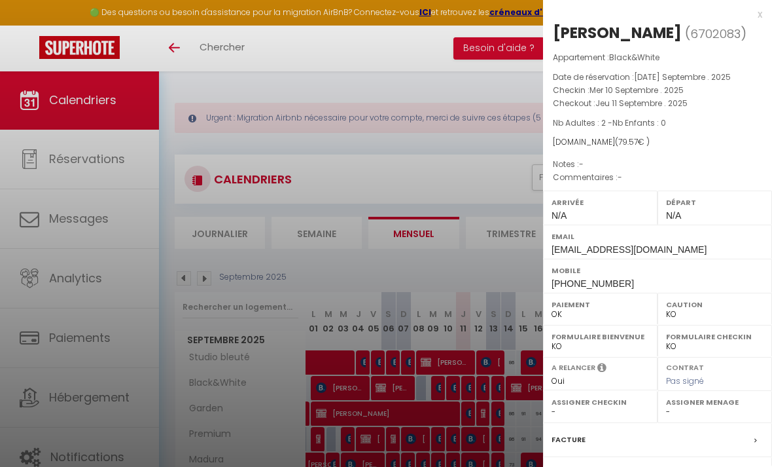
click at [454, 389] on div at bounding box center [386, 233] width 772 height 467
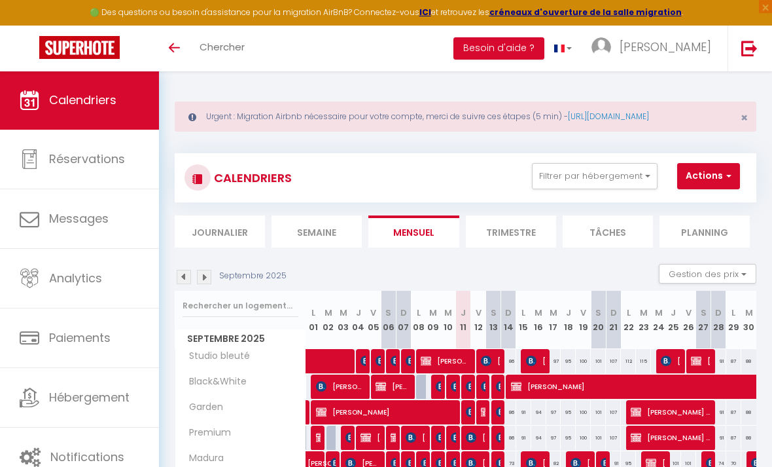
scroll to position [7, 0]
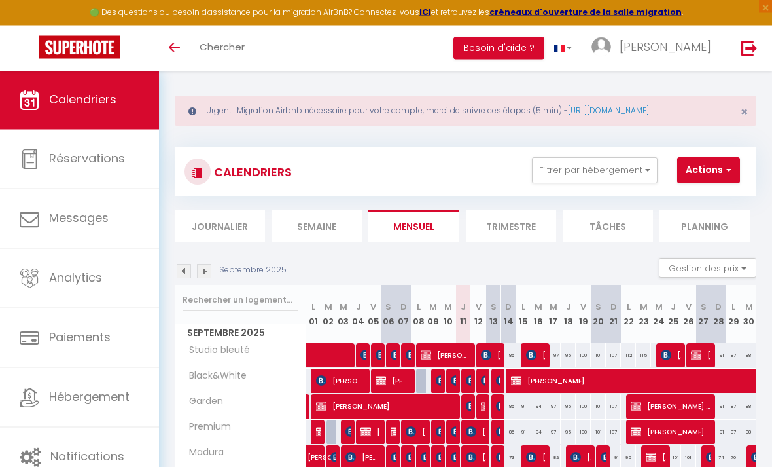
click at [454, 433] on img at bounding box center [456, 432] width 10 height 10
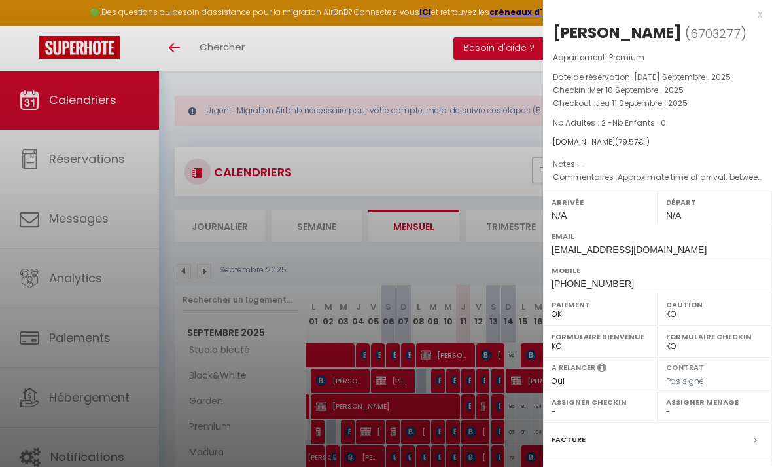
click at [454, 433] on div at bounding box center [386, 233] width 772 height 467
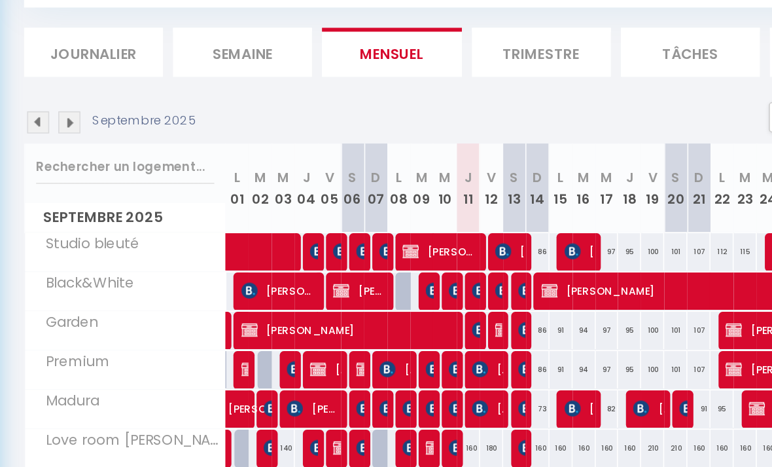
scroll to position [68, 0]
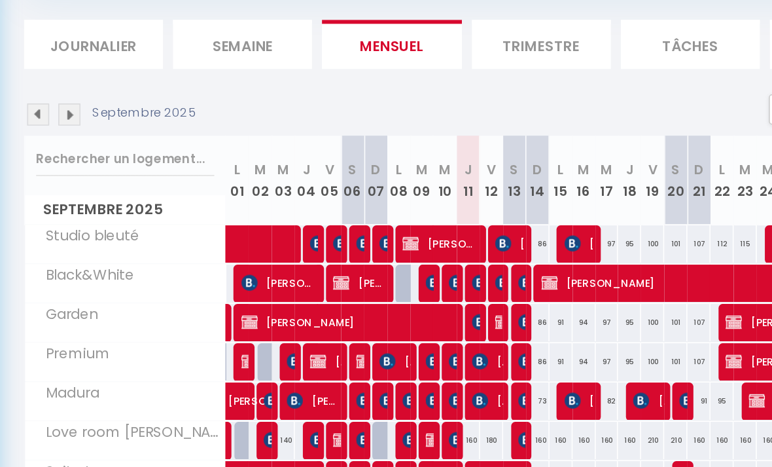
click at [451, 391] on img at bounding box center [456, 396] width 10 height 10
select select "KO"
select select "38788"
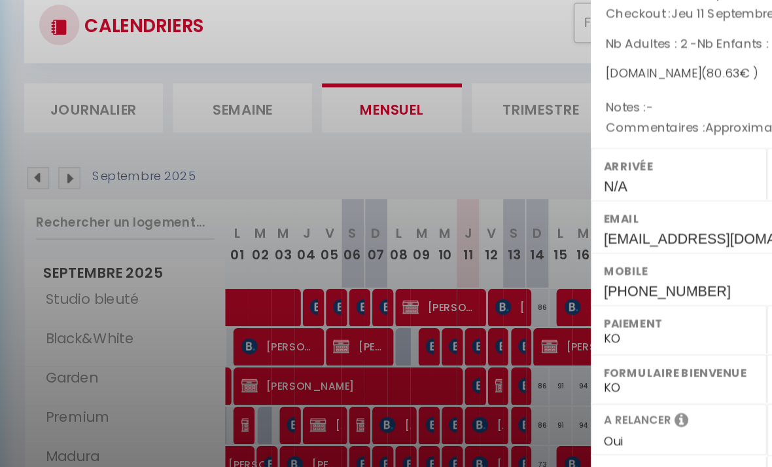
scroll to position [78, 16]
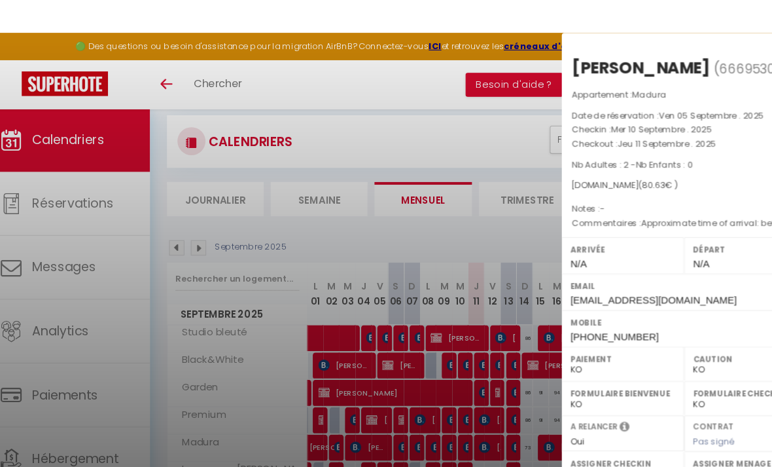
click at [416, 224] on div at bounding box center [386, 233] width 772 height 467
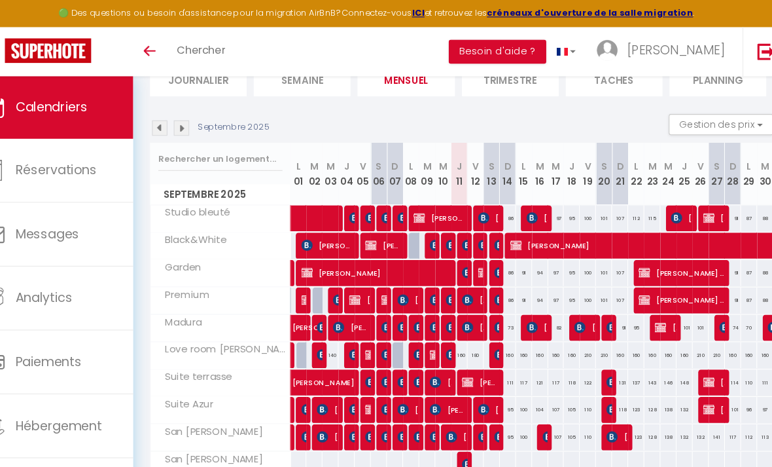
scroll to position [162, 0]
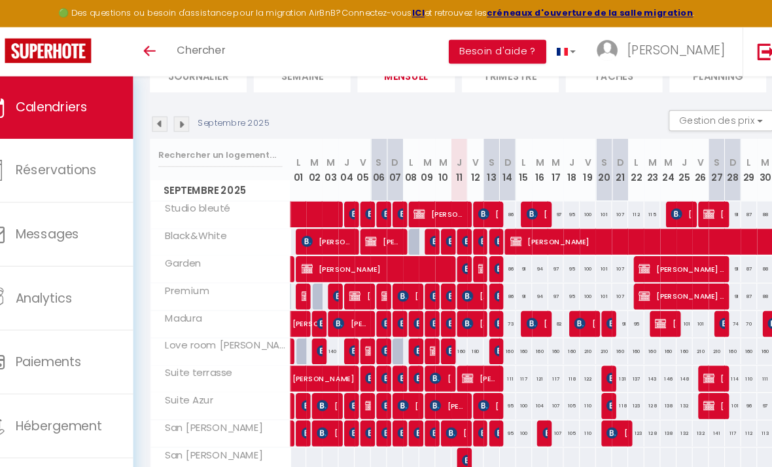
click at [451, 328] on img at bounding box center [456, 327] width 10 height 10
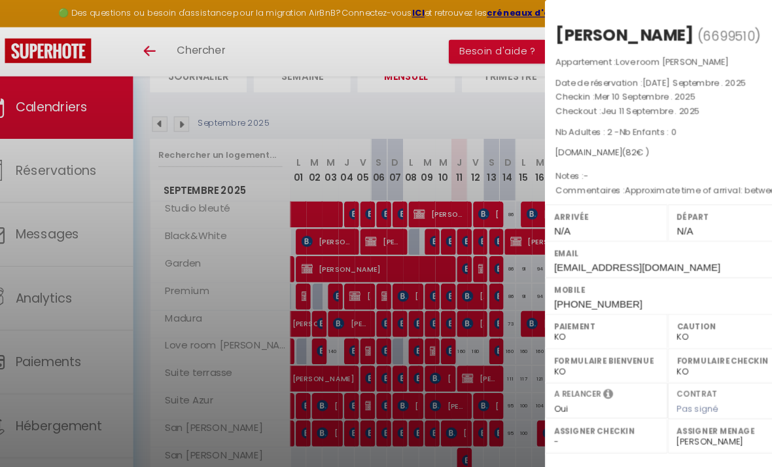
click at [450, 119] on div at bounding box center [386, 233] width 772 height 467
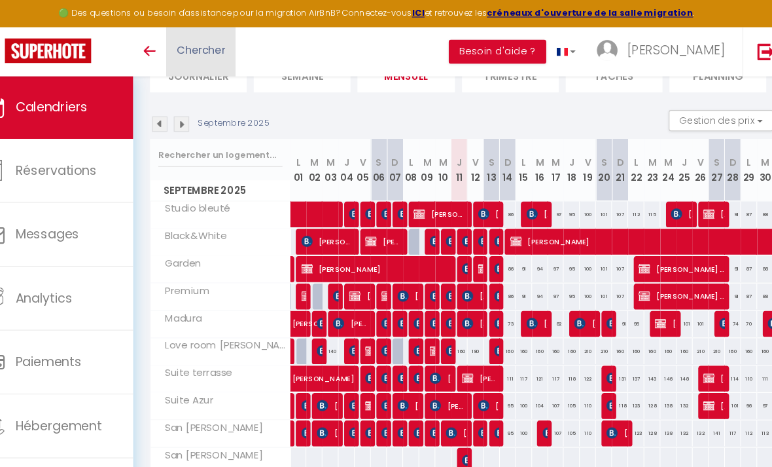
click at [190, 55] on link "Chercher" at bounding box center [222, 49] width 65 height 46
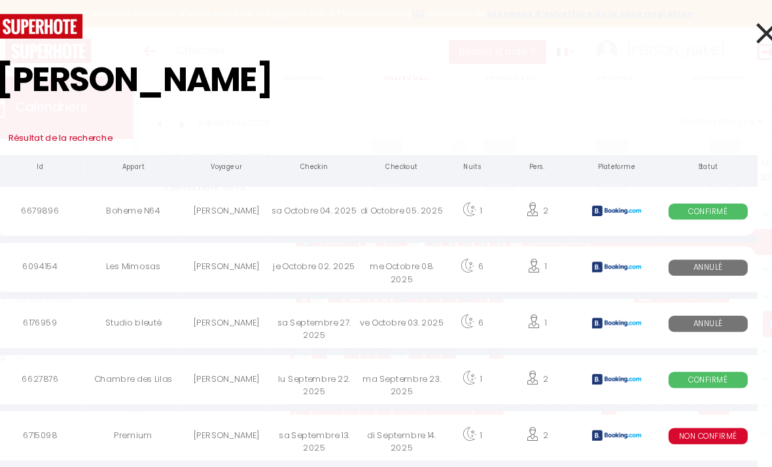
type input "Russo"
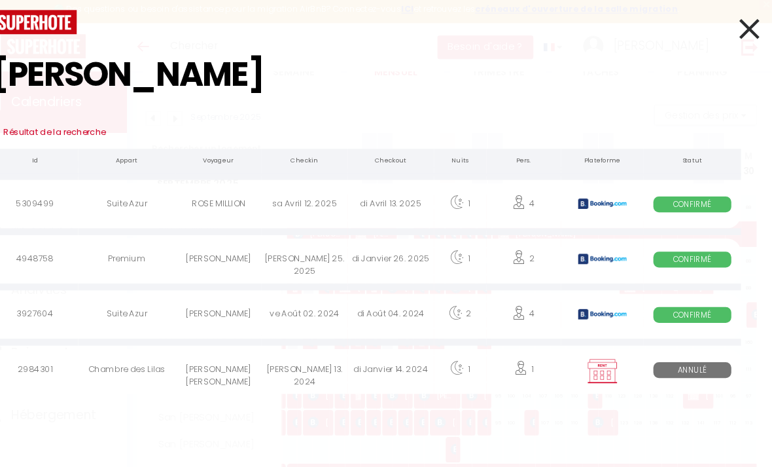
click at [287, 328] on td "sa Janvier 13. 2024" at bounding box center [328, 352] width 82 height 49
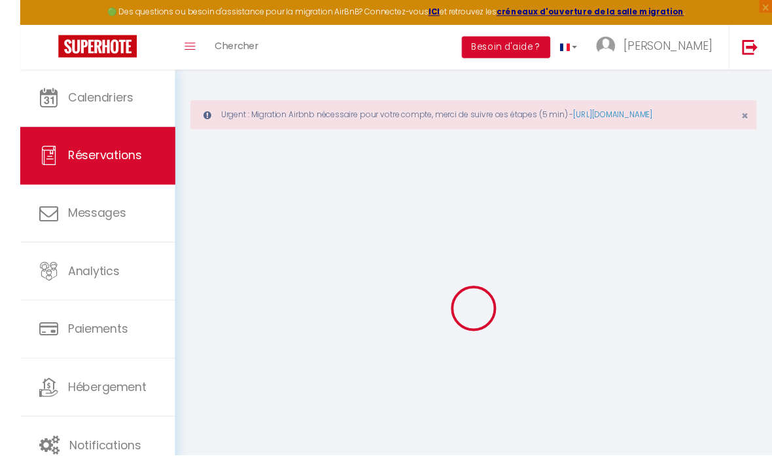
scroll to position [50, 0]
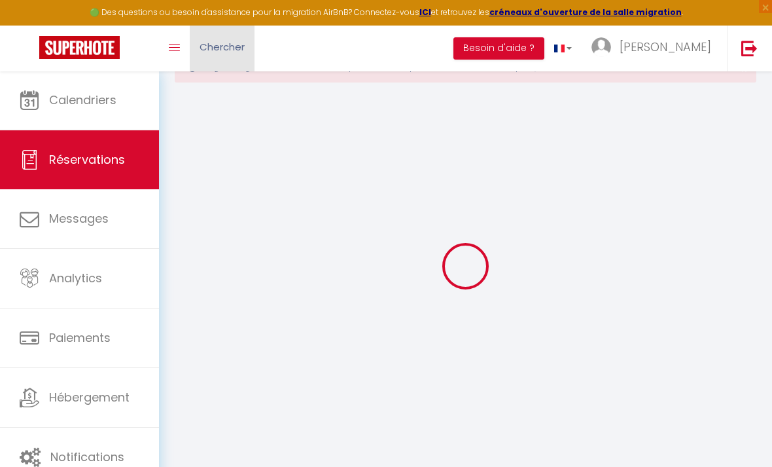
click at [211, 40] on span "Chercher" at bounding box center [222, 47] width 45 height 14
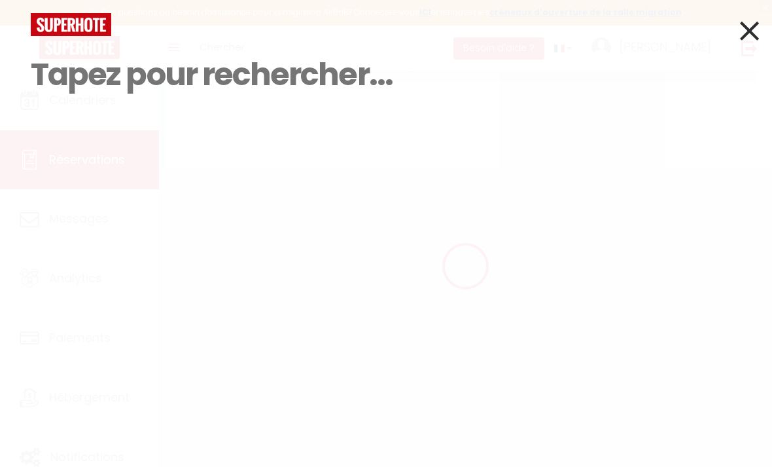
select select
select select "14"
checkbox input "false"
select select
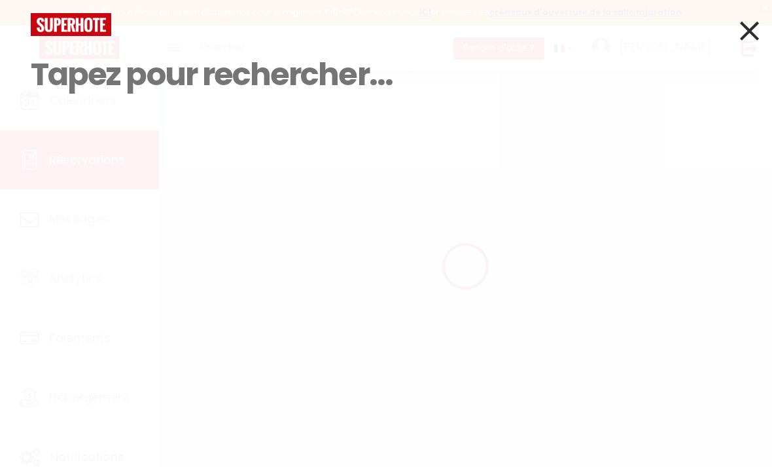
select select
checkbox input "false"
select select
checkbox input "false"
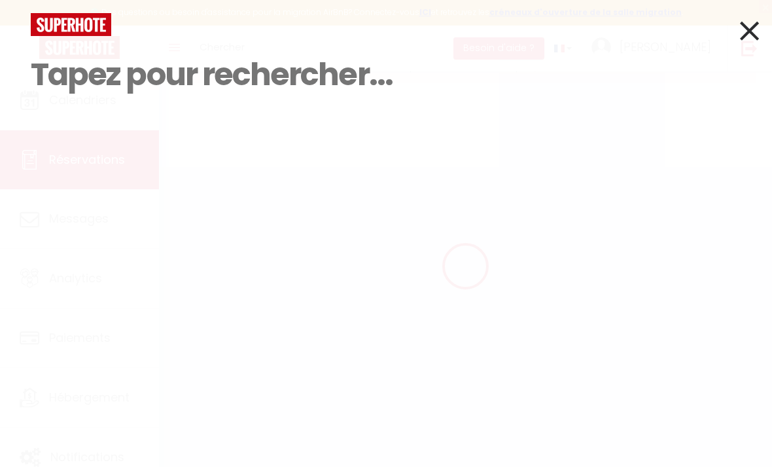
select select
checkbox input "false"
select select
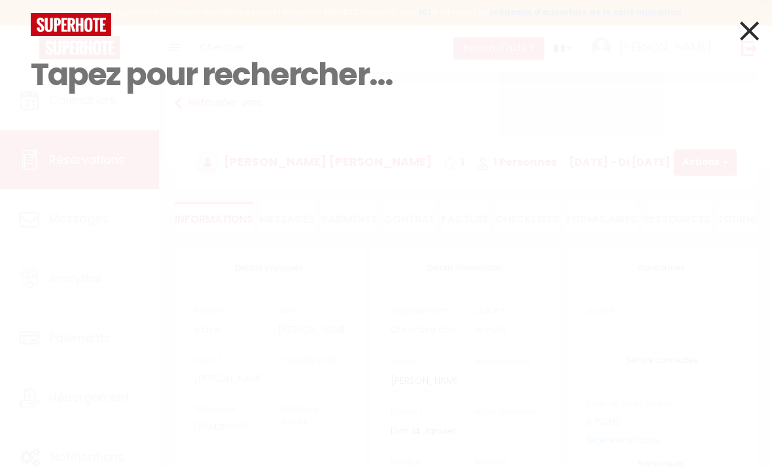
checkbox input "false"
select select
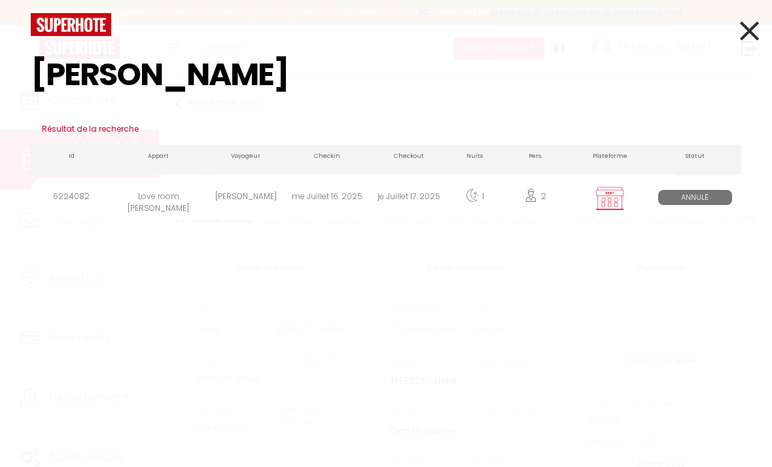
type input "Frederico"
click at [268, 200] on div "FREDERICO m" at bounding box center [246, 198] width 82 height 43
select select
checkbox input "false"
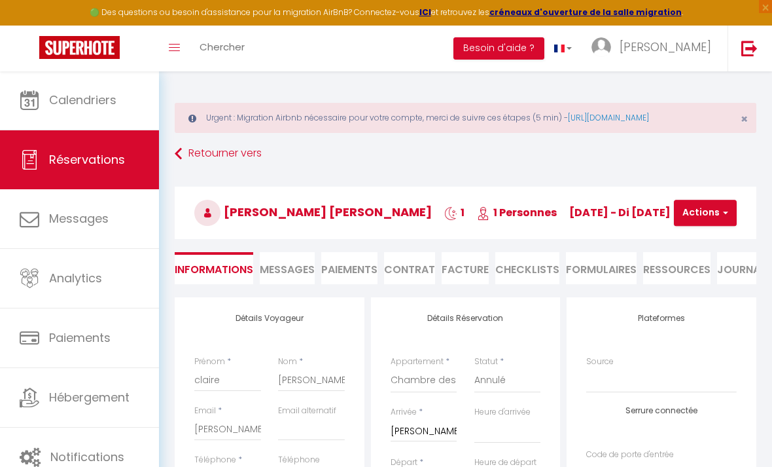
drag, startPoint x: 175, startPoint y: 154, endPoint x: 175, endPoint y: 204, distance: 50.4
click at [175, 154] on icon at bounding box center [178, 154] width 7 height 24
select select
checkbox input "false"
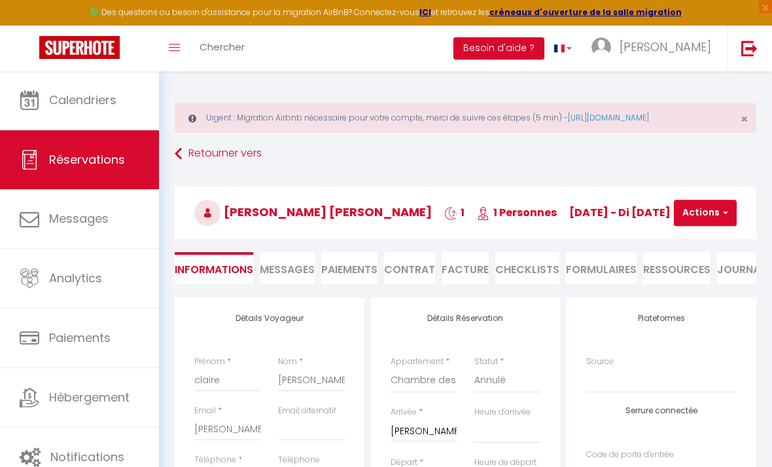
scroll to position [50, 0]
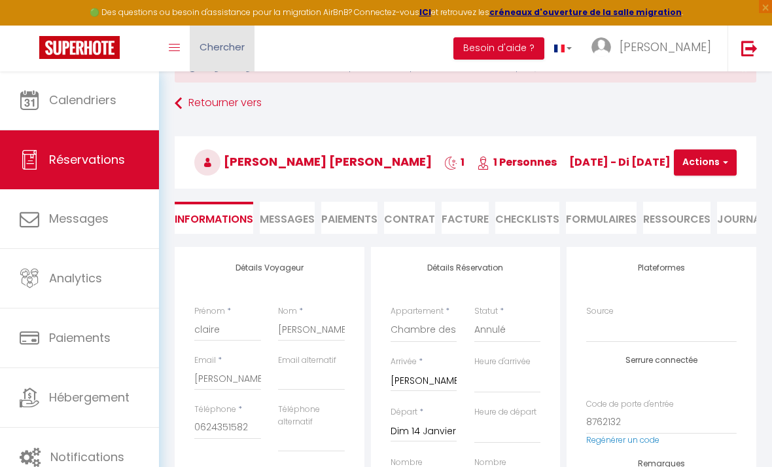
click at [230, 65] on link "Chercher" at bounding box center [222, 49] width 65 height 46
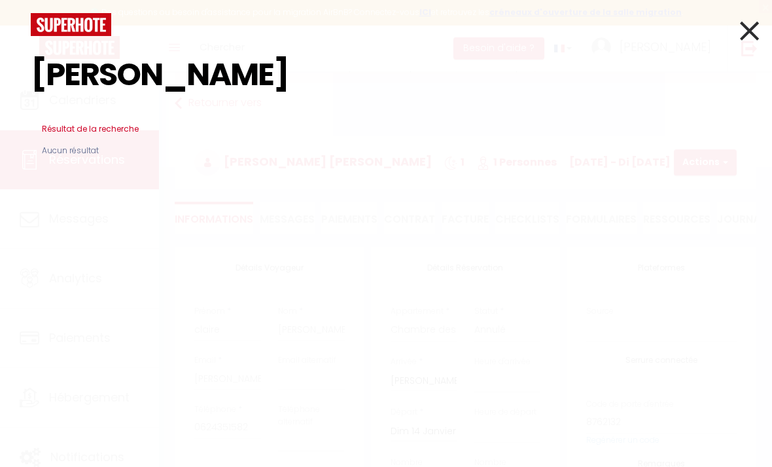
type input "Alberto russo"
drag, startPoint x: 296, startPoint y: 107, endPoint x: 757, endPoint y: 27, distance: 467.5
click at [0, 0] on html "🟢 Des questions ou besoin d'assistance pour la migration AirBnB? Connectez-vous…" at bounding box center [386, 183] width 772 height 467
click at [757, 27] on icon at bounding box center [749, 30] width 19 height 33
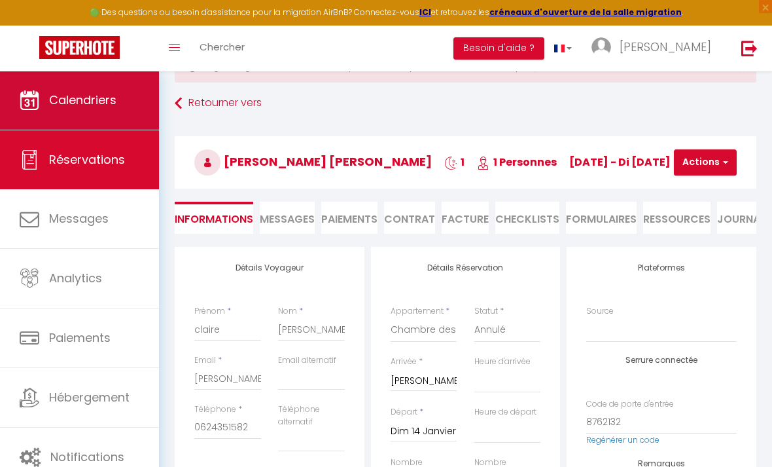
click at [109, 117] on link "Calendriers" at bounding box center [79, 100] width 159 height 59
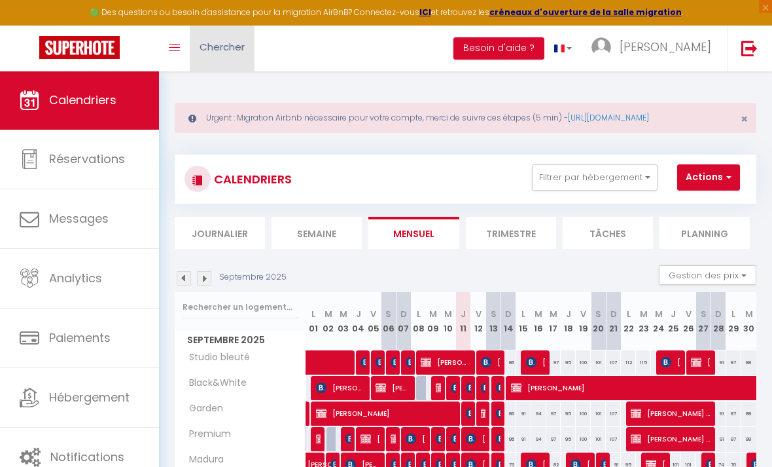
click at [232, 52] on span "Chercher" at bounding box center [222, 47] width 45 height 14
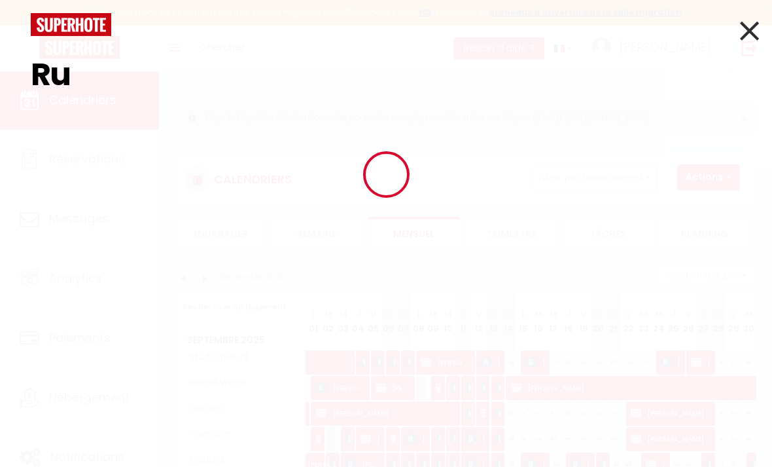
type input "R"
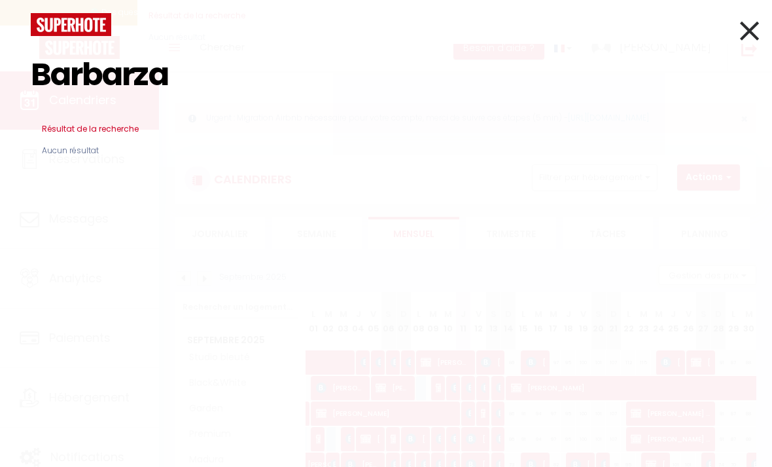
drag, startPoint x: 183, startPoint y: 74, endPoint x: 215, endPoint y: 89, distance: 35.4
click at [0, 0] on html "🟢 Des questions ou besoin d'assistance pour la migration AirBnB? Connectez-vous…" at bounding box center [386, 233] width 772 height 467
click at [215, 89] on input "Barbarza" at bounding box center [386, 74] width 711 height 77
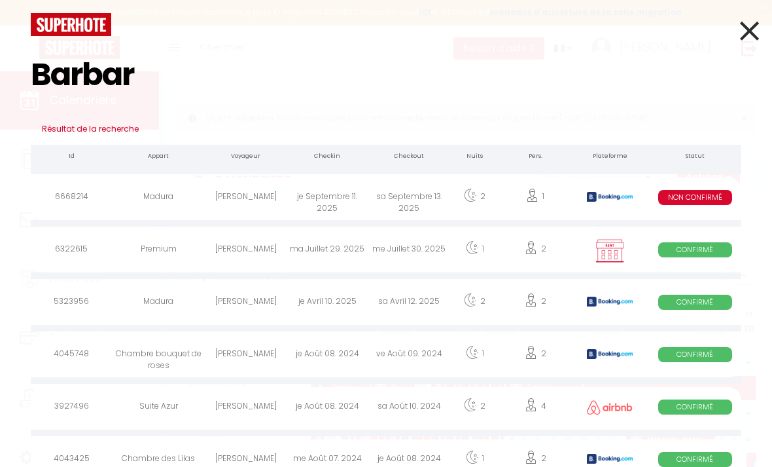
type input "Barbara"
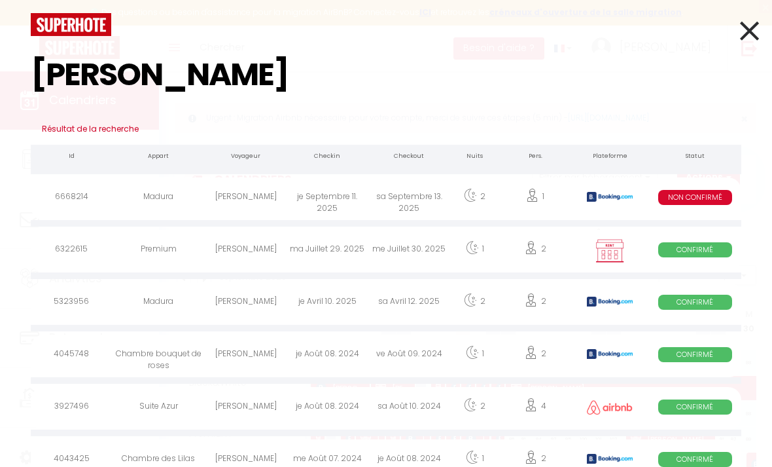
click at [245, 198] on div "[PERSON_NAME]" at bounding box center [246, 198] width 82 height 43
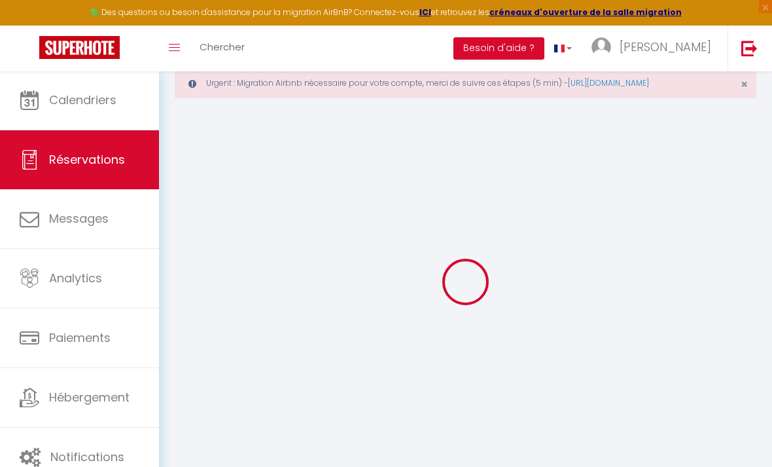
type input "Barbara"
type input "Conceicao"
type input "bconce.681266@guest.booking.com"
type input "+33605183798"
type input "243 avenue de mindin"
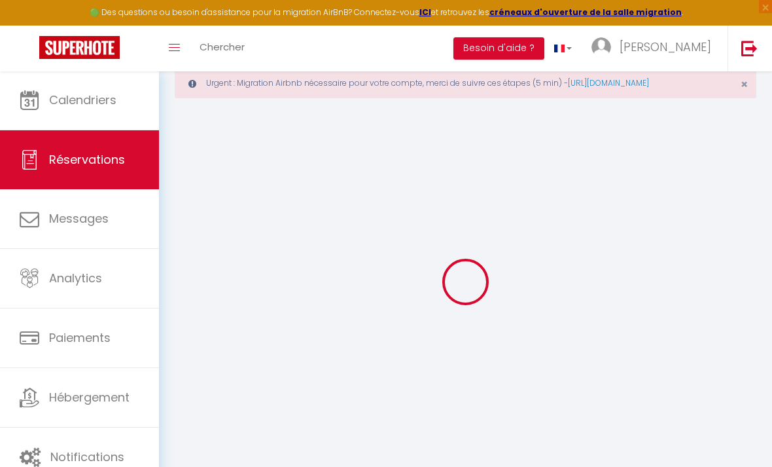
type input "Saint brevin les pins"
select select "FR"
type input "27.54"
select select "27696"
select select "2"
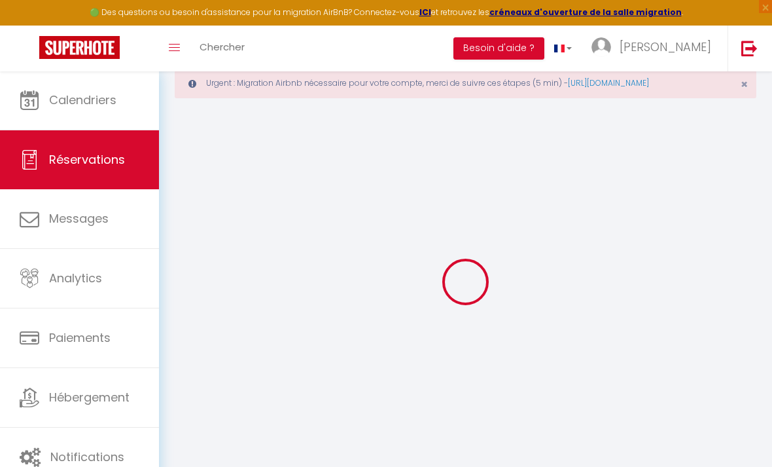
select select
type input "1"
select select "10"
select select
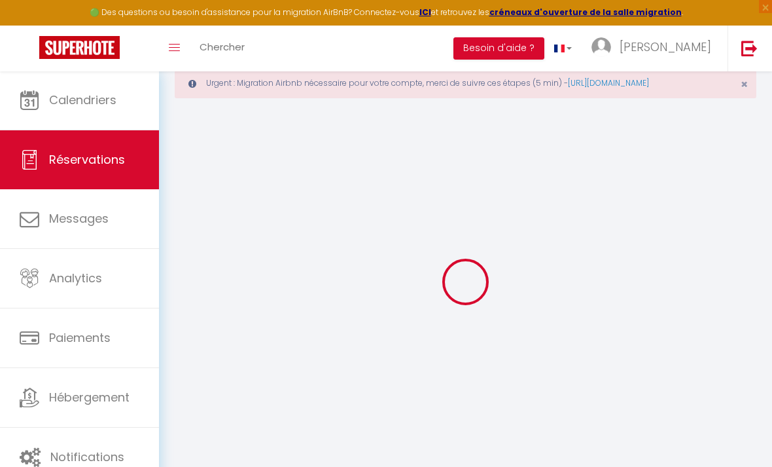
type input "162"
checkbox input "false"
type input "171.87"
select select "2"
type input "0"
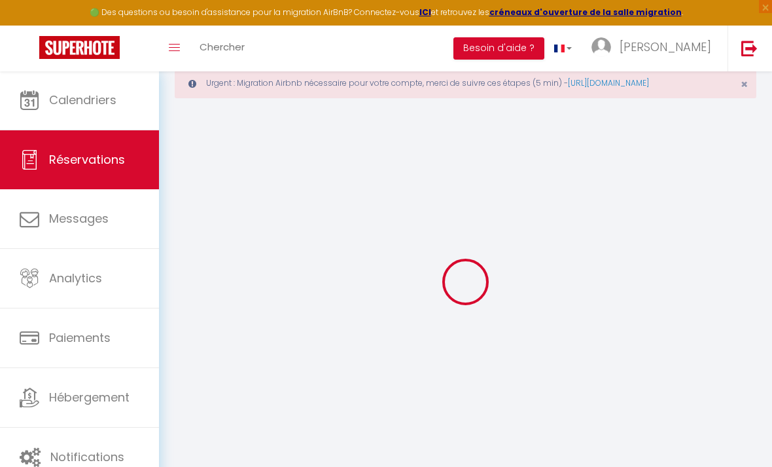
type input "0"
select select
select select "14"
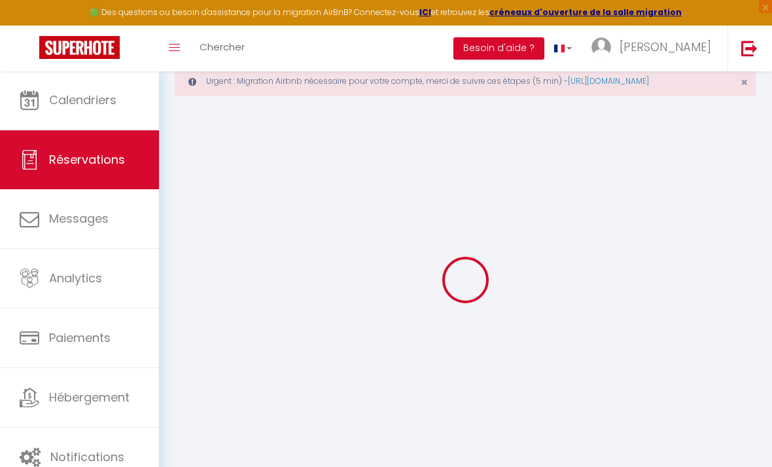
checkbox input "false"
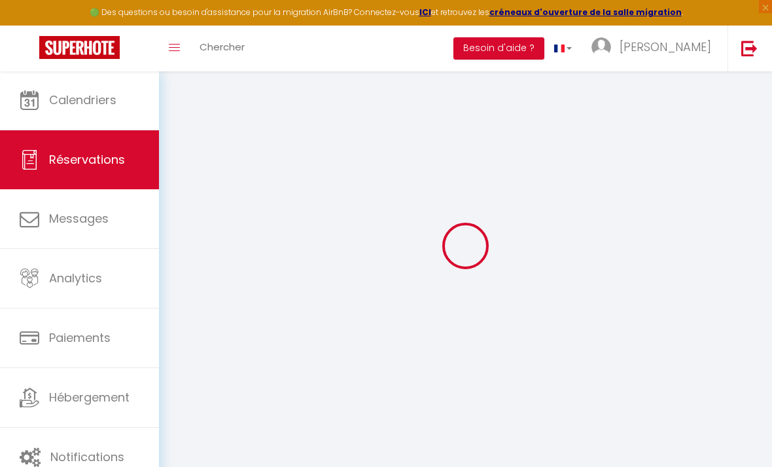
select select
checkbox input "false"
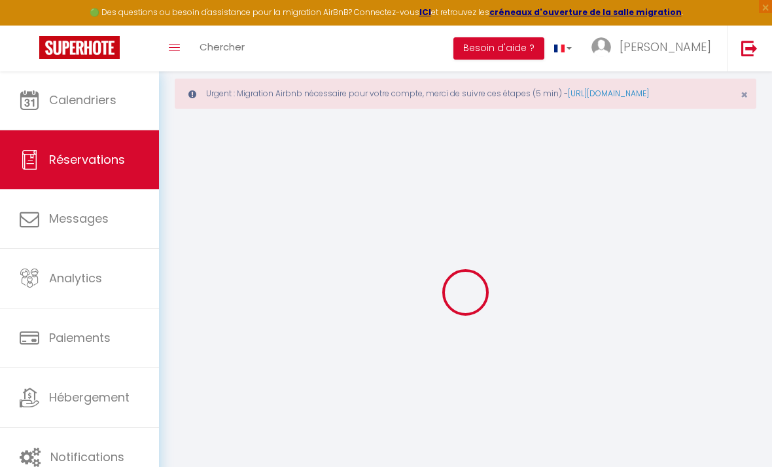
scroll to position [0, 0]
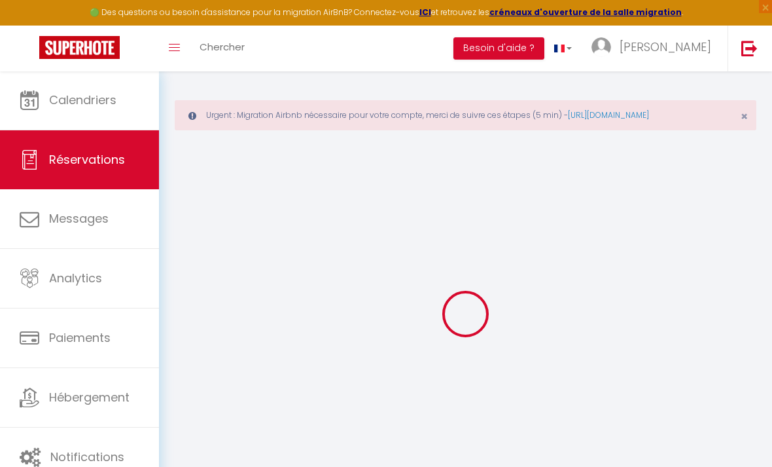
select select
checkbox input "false"
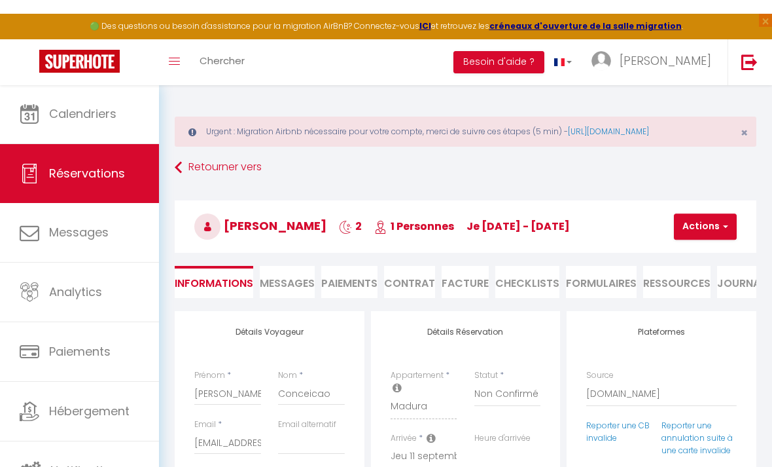
type input "9.87"
select select
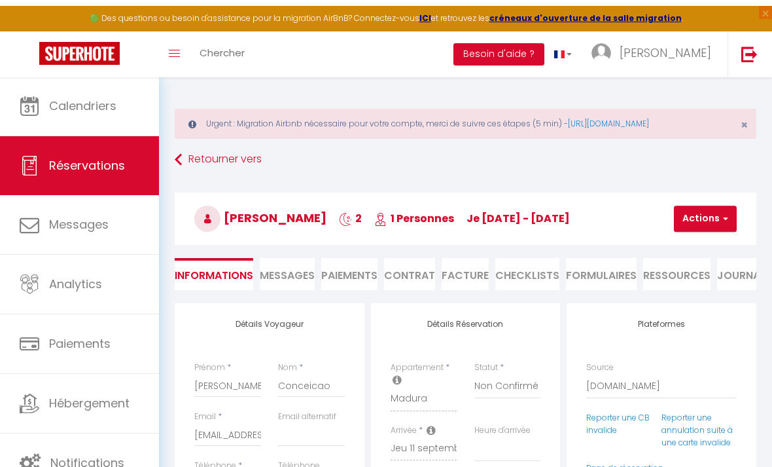
checkbox input "false"
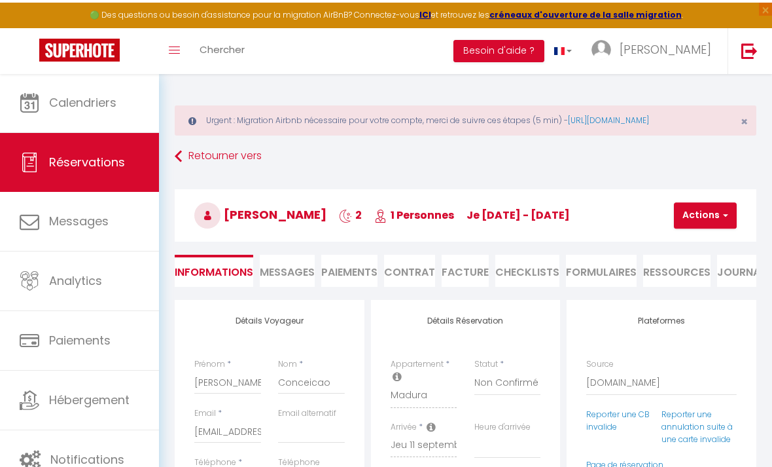
select select
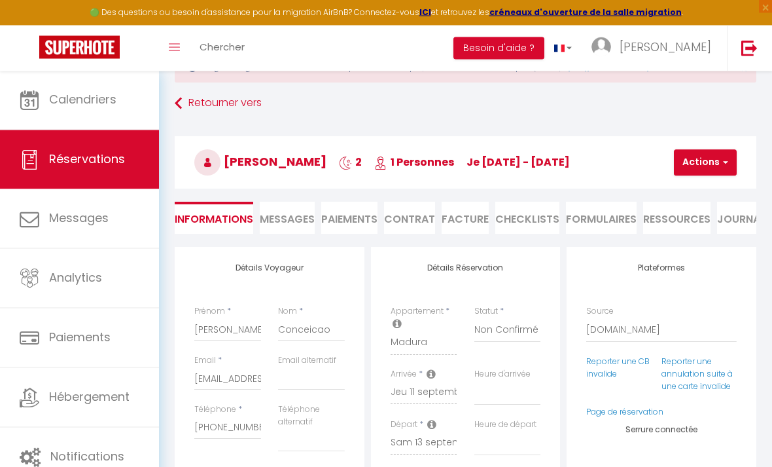
click at [287, 219] on span "Messages" at bounding box center [287, 219] width 55 height 15
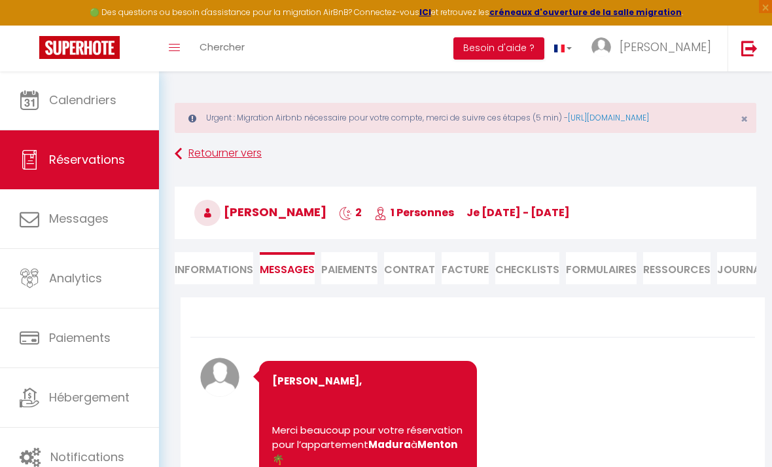
drag, startPoint x: 323, startPoint y: 159, endPoint x: 332, endPoint y: 156, distance: 10.3
click at [333, 156] on link "Retourner vers" at bounding box center [466, 154] width 582 height 24
select select
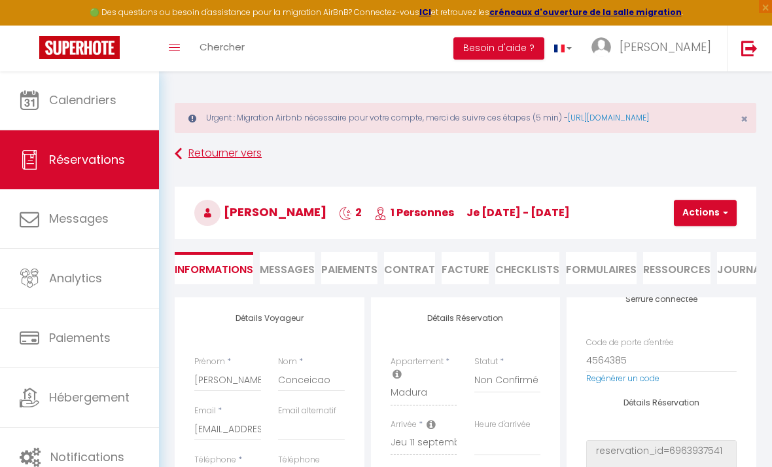
click at [182, 154] on icon at bounding box center [178, 154] width 7 height 24
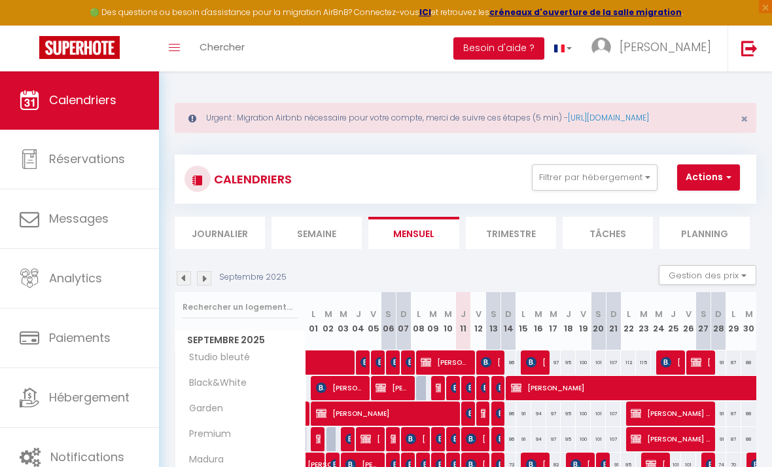
click at [472, 436] on img at bounding box center [471, 438] width 10 height 10
select select "OK"
select select "KO"
select select "0"
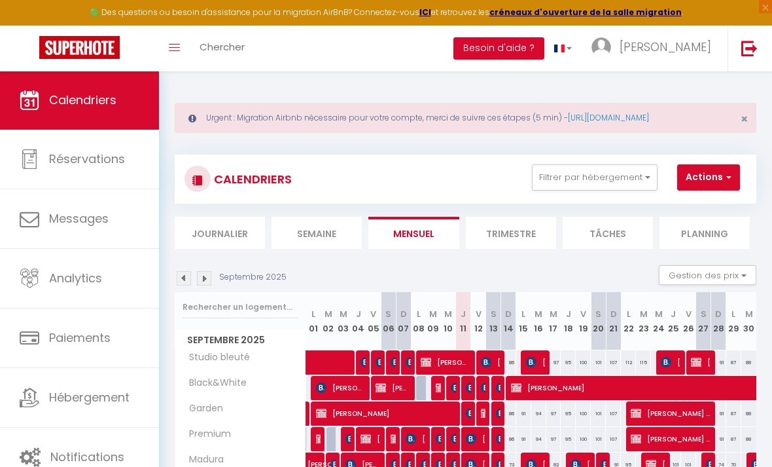
select select "1"
select select
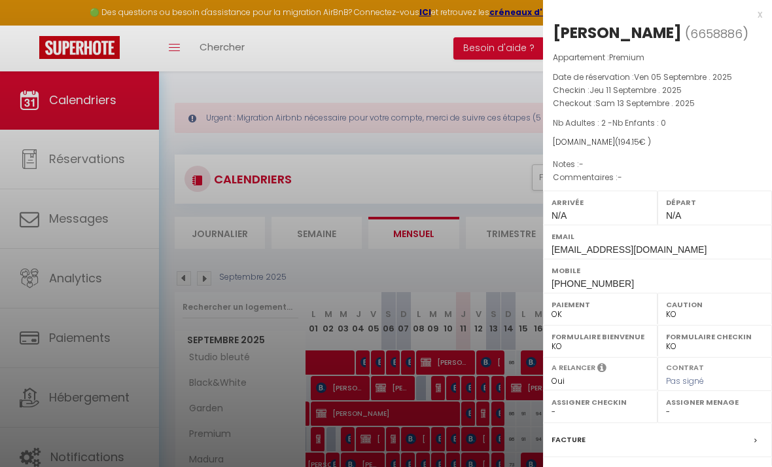
select select "38788"
click at [472, 442] on div at bounding box center [386, 233] width 772 height 467
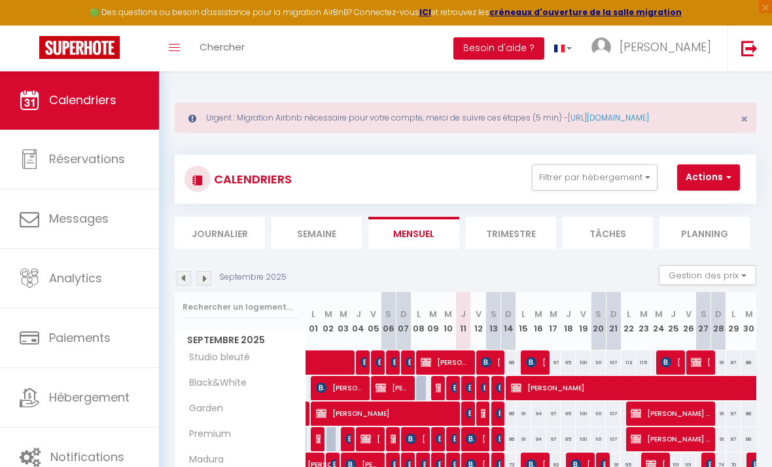
click at [451, 437] on img at bounding box center [456, 438] width 10 height 10
select select
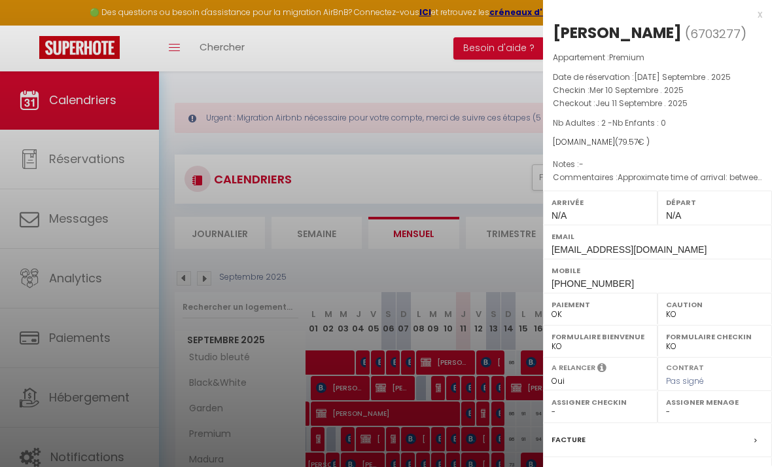
click at [455, 441] on div at bounding box center [386, 233] width 772 height 467
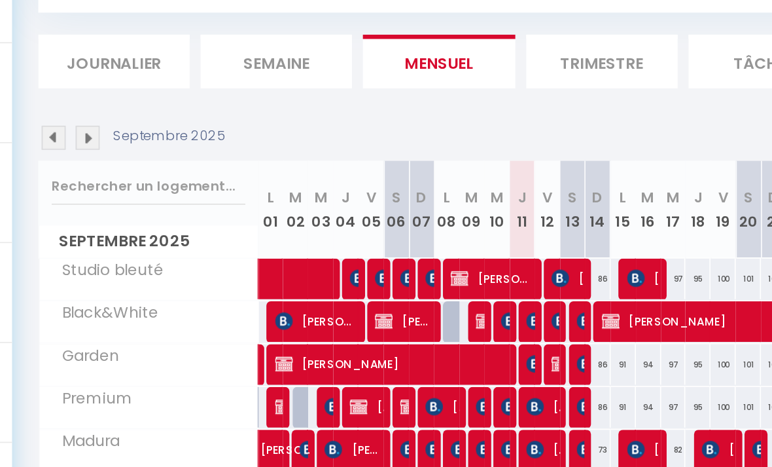
scroll to position [35, 0]
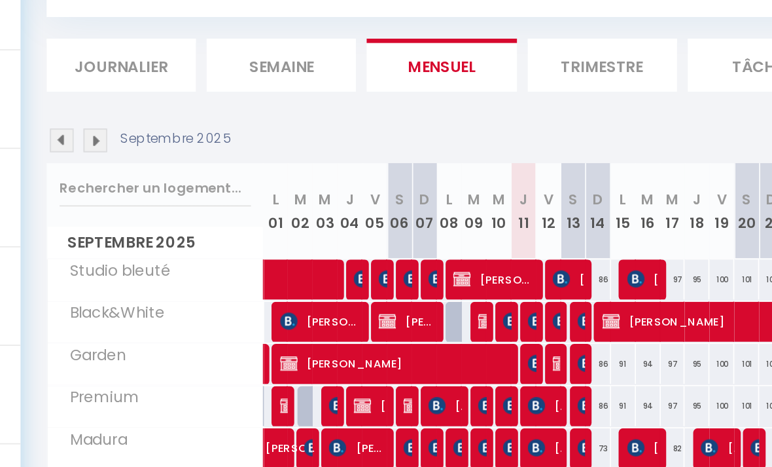
click at [466, 424] on img at bounding box center [471, 429] width 10 height 10
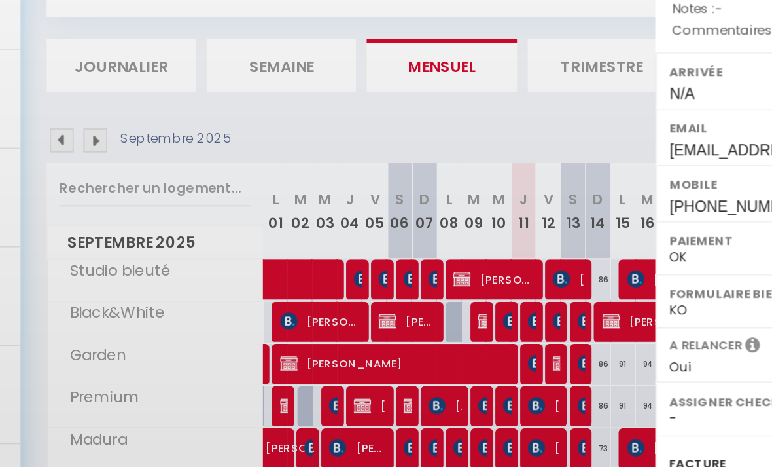
select select "KO"
select select "38788"
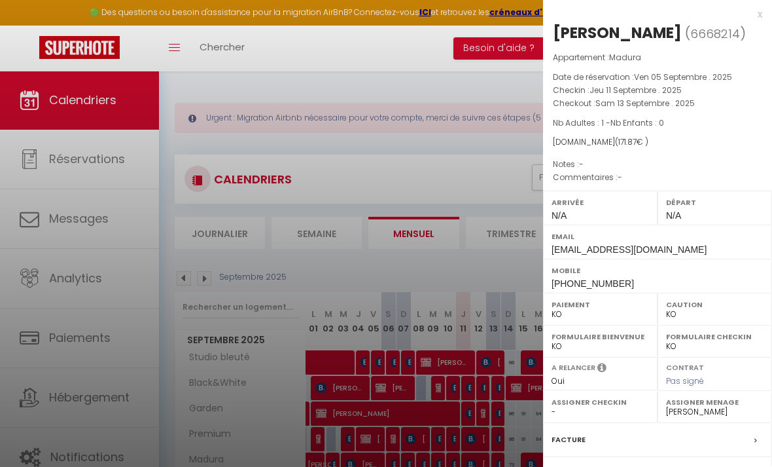
scroll to position [0, 0]
click at [759, 13] on div "x" at bounding box center [652, 15] width 219 height 16
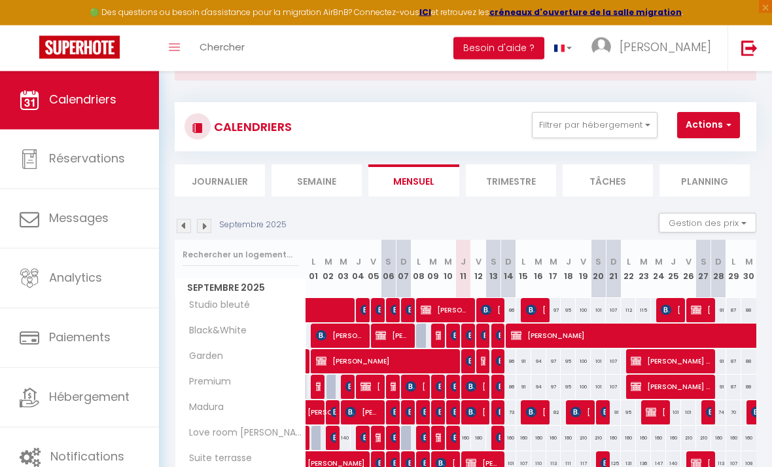
scroll to position [53, 0]
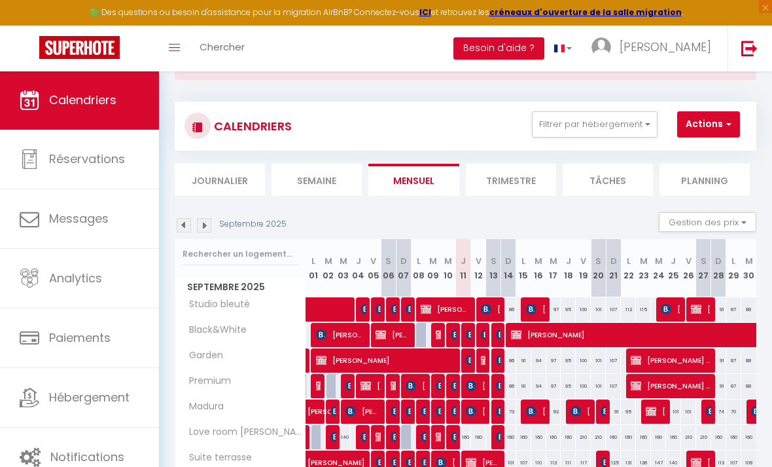
click at [483, 358] on img at bounding box center [486, 360] width 10 height 10
select select "OK"
select select
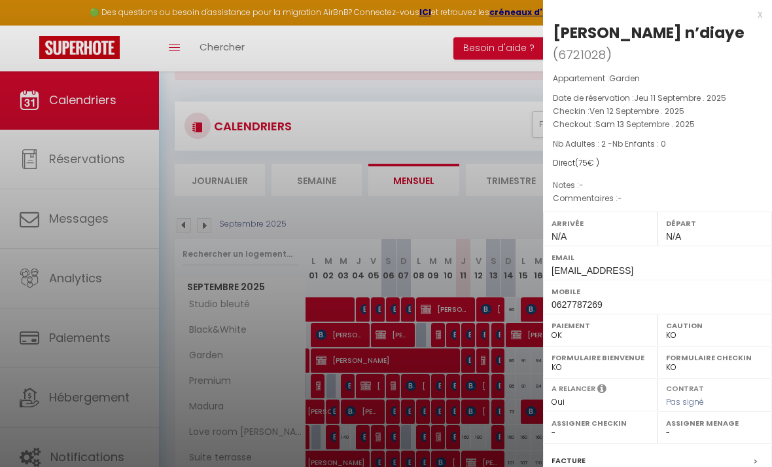
click at [483, 357] on div at bounding box center [386, 233] width 772 height 467
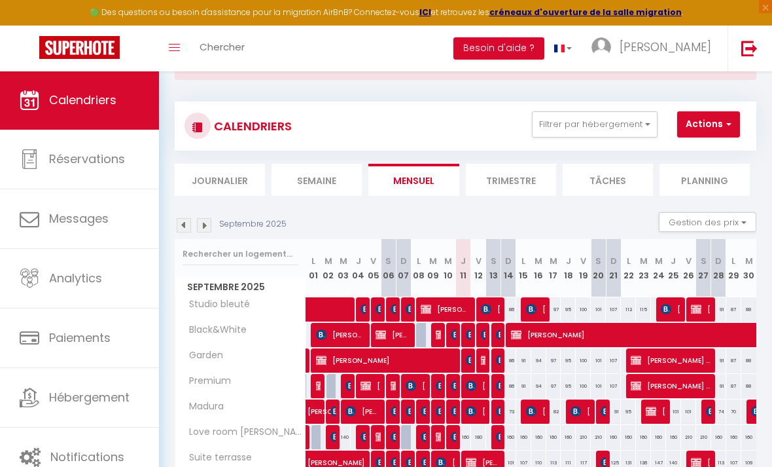
click at [483, 359] on img at bounding box center [486, 360] width 10 height 10
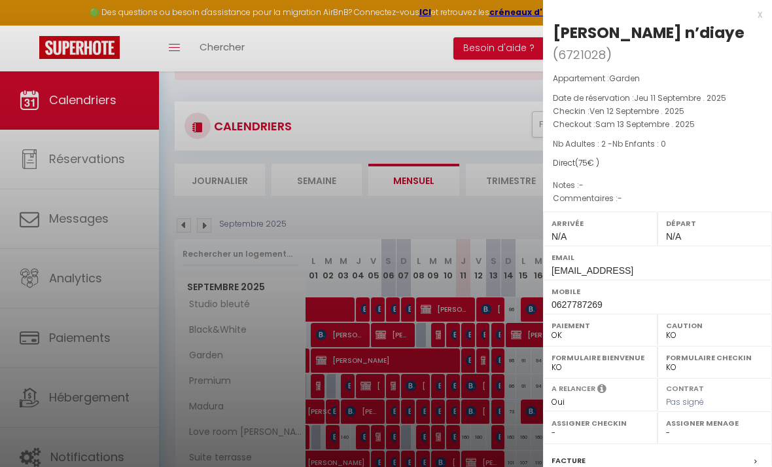
scroll to position [0, 0]
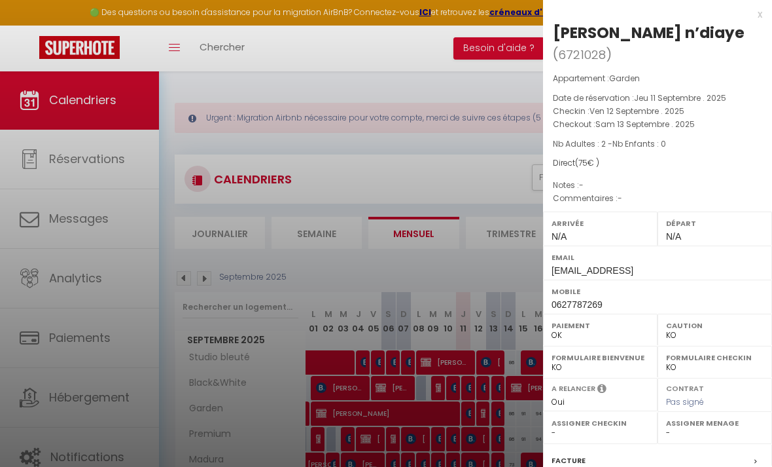
click at [760, 16] on div "x" at bounding box center [652, 15] width 219 height 16
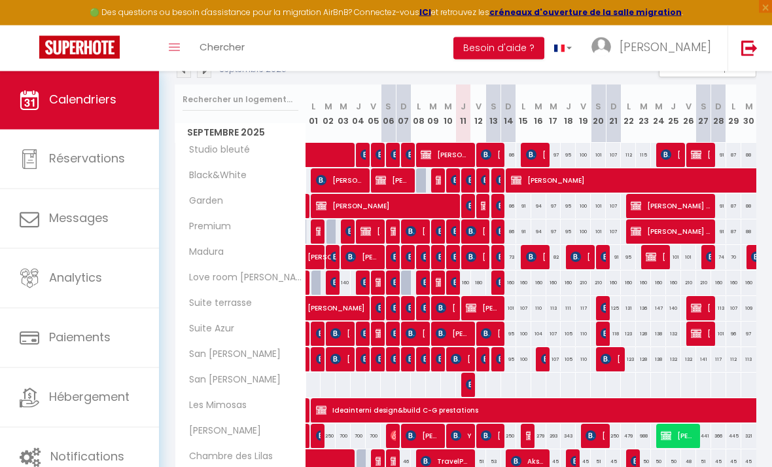
scroll to position [218, 0]
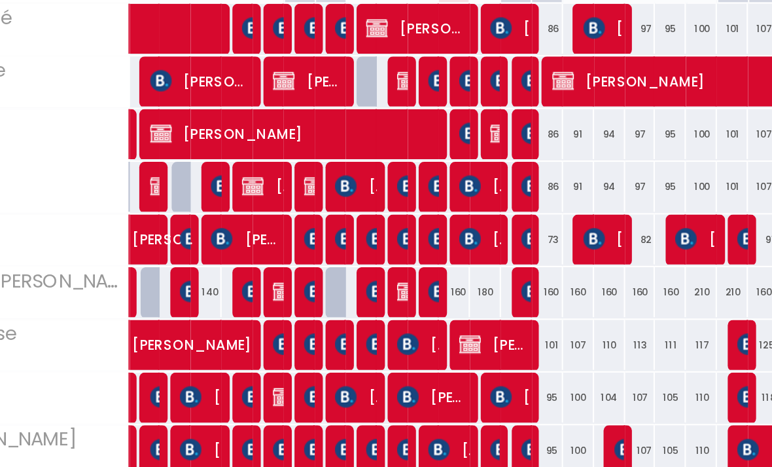
click at [456, 260] on div "160" at bounding box center [463, 272] width 15 height 24
type input "160"
type input "Jeu 11 Septembre 2025"
type input "Ven 12 Septembre 2025"
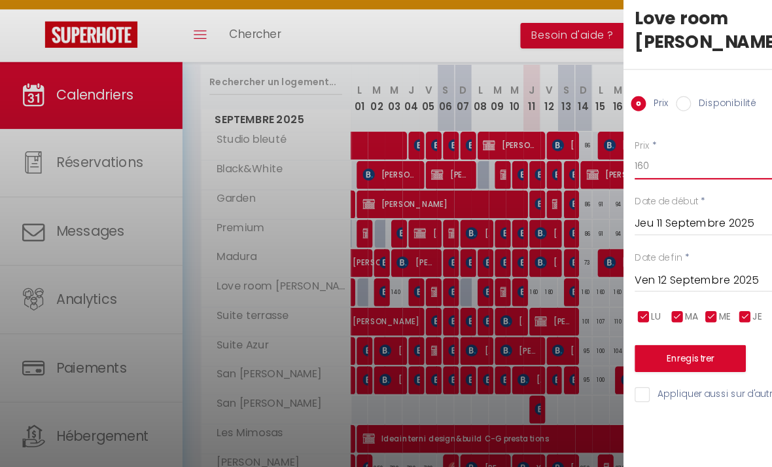
click at [581, 150] on input "160" at bounding box center [662, 162] width 219 height 24
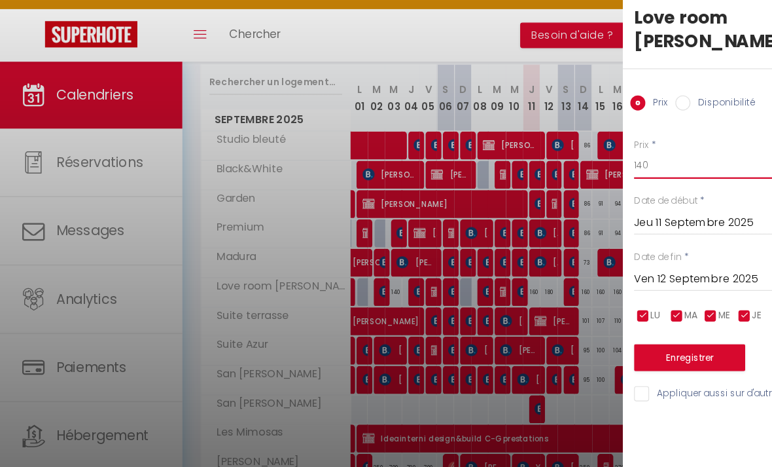
type input "140"
click at [593, 317] on button "Enregistrer" at bounding box center [601, 329] width 97 height 24
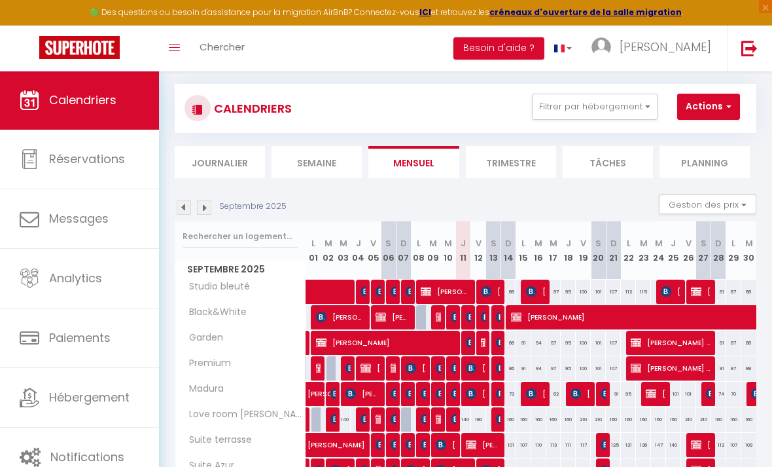
scroll to position [0, 0]
